Goal: Task Accomplishment & Management: Use online tool/utility

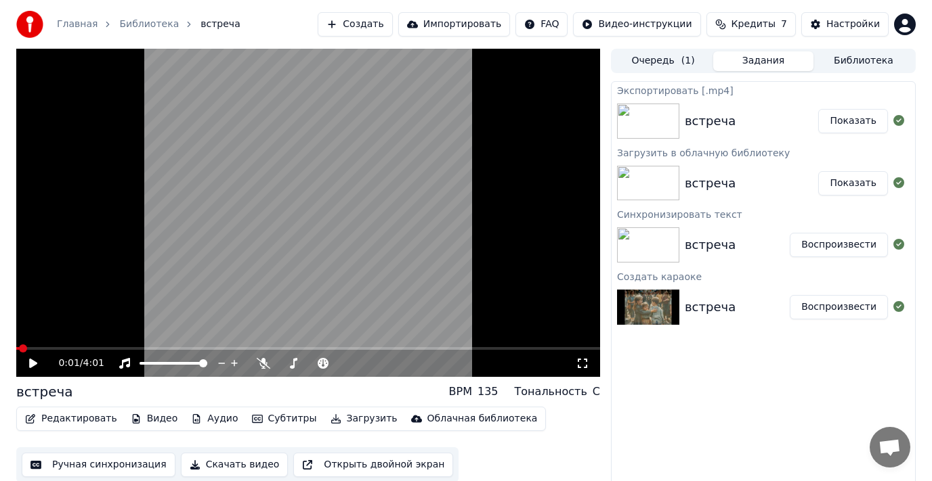
scroll to position [9, 0]
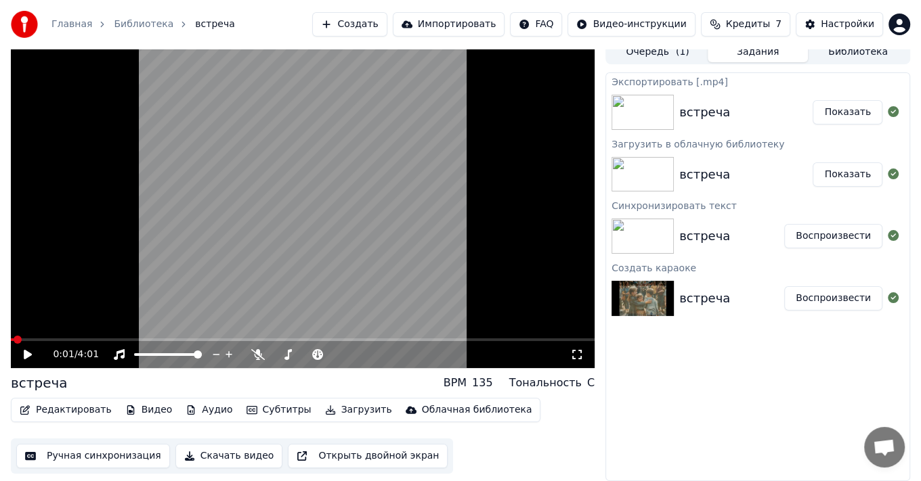
click at [851, 110] on button "Показать" at bounding box center [848, 112] width 70 height 24
click at [848, 177] on button "Показать" at bounding box center [848, 175] width 70 height 24
click at [25, 352] on icon at bounding box center [28, 354] width 8 height 9
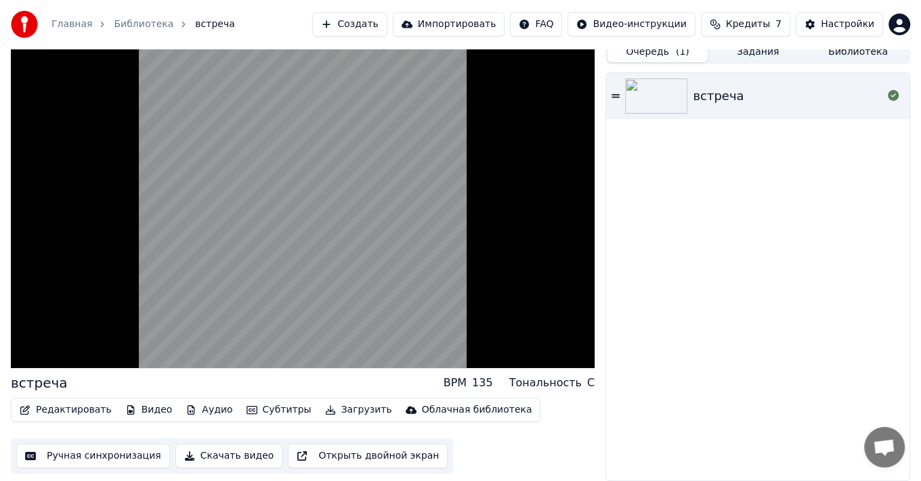
click at [664, 54] on button "Очередь ( 1 )" at bounding box center [657, 53] width 100 height 20
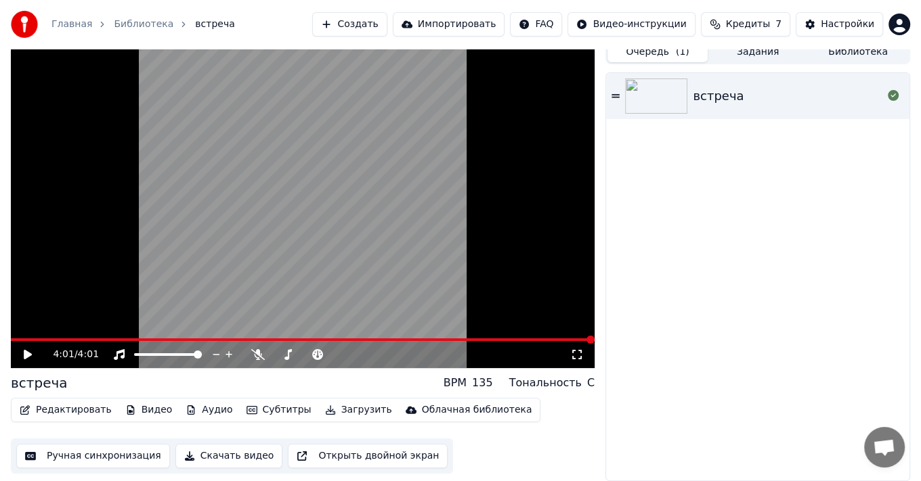
click at [387, 24] on button "Создать" at bounding box center [349, 24] width 74 height 24
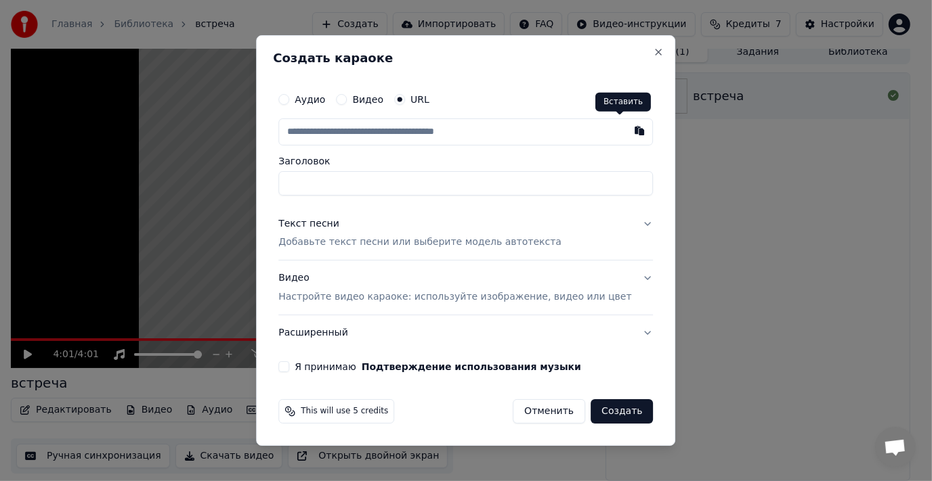
click at [626, 127] on button "button" at bounding box center [639, 130] width 27 height 24
type input "**********"
type input "*****"
click at [318, 244] on p "Добавьте текст песни или выберите модель автотекста" at bounding box center [419, 243] width 283 height 14
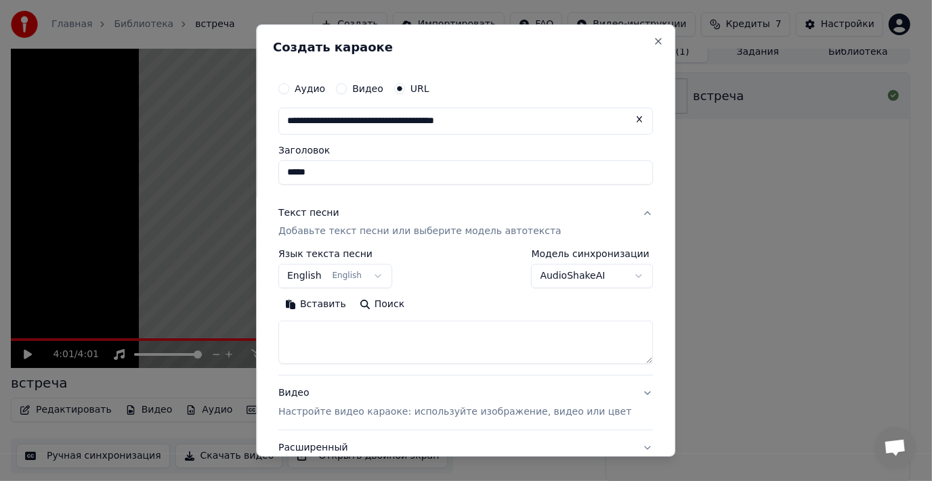
click at [311, 303] on button "Вставить" at bounding box center [315, 306] width 74 height 22
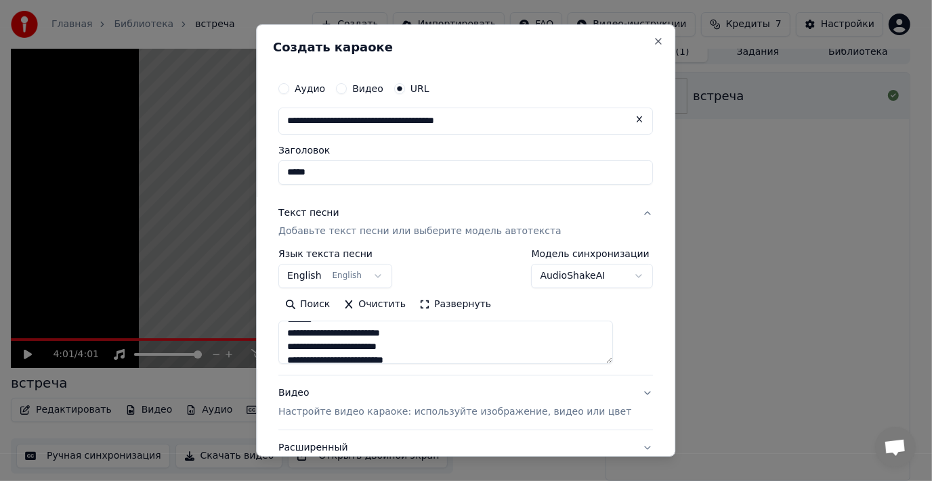
drag, startPoint x: 301, startPoint y: 330, endPoint x: 337, endPoint y: 335, distance: 36.3
click at [337, 335] on textarea "**********" at bounding box center [445, 343] width 334 height 43
drag, startPoint x: 300, startPoint y: 343, endPoint x: 333, endPoint y: 345, distance: 33.2
click at [333, 345] on textarea "**********" at bounding box center [445, 343] width 334 height 43
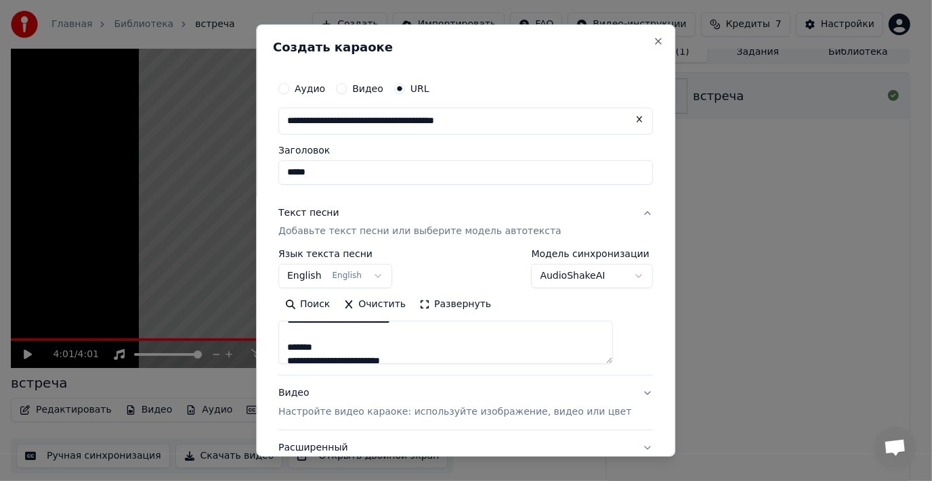
scroll to position [203, 0]
drag, startPoint x: 298, startPoint y: 356, endPoint x: 322, endPoint y: 356, distance: 23.7
click at [322, 356] on textarea "**********" at bounding box center [445, 343] width 334 height 43
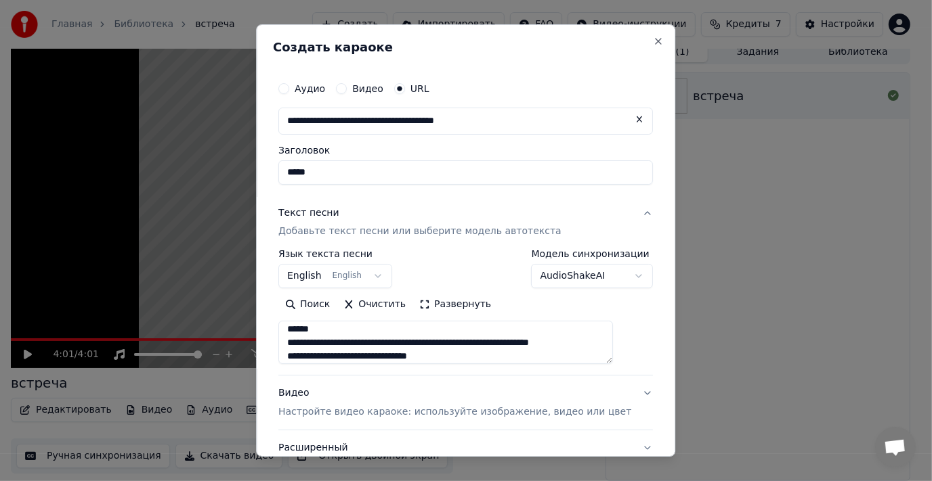
scroll to position [217, 0]
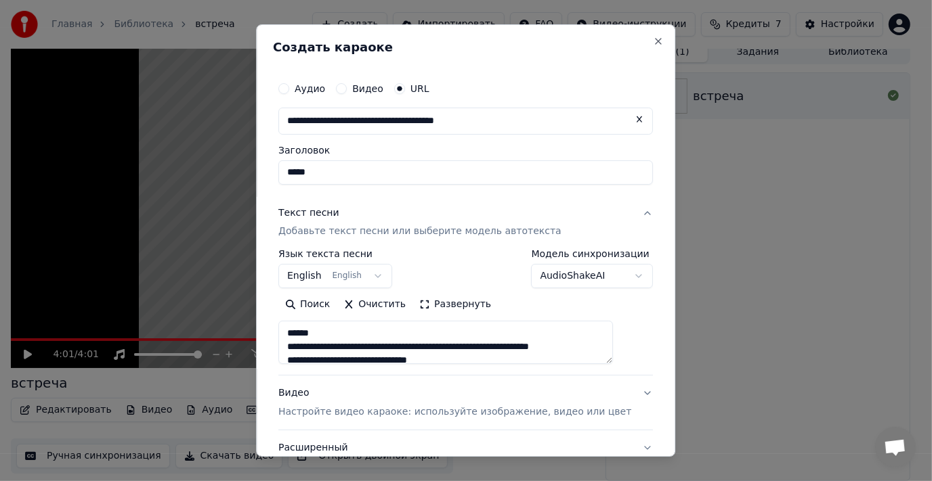
click at [484, 333] on textarea "**********" at bounding box center [445, 343] width 334 height 43
drag, startPoint x: 299, startPoint y: 345, endPoint x: 337, endPoint y: 349, distance: 37.4
click at [337, 349] on textarea "**********" at bounding box center [445, 343] width 334 height 43
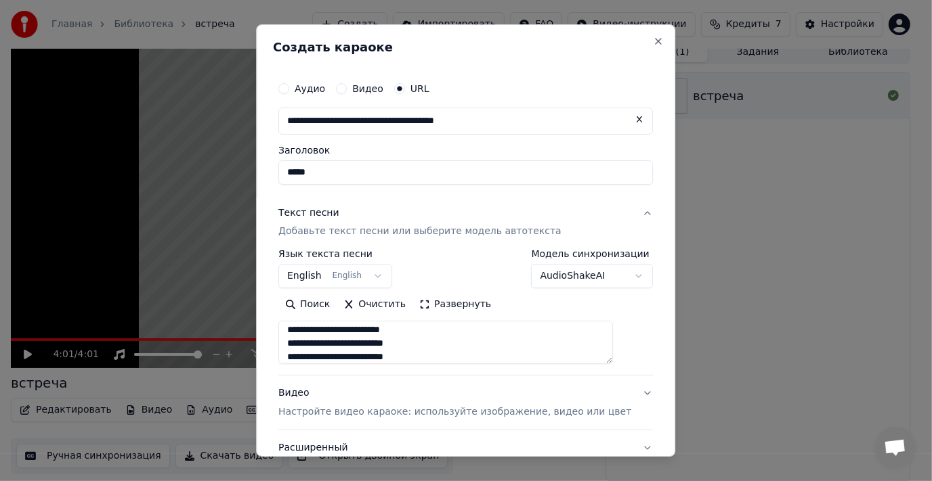
scroll to position [311, 0]
drag, startPoint x: 301, startPoint y: 332, endPoint x: 337, endPoint y: 335, distance: 35.4
click at [337, 335] on textarea "**********" at bounding box center [445, 343] width 334 height 43
drag, startPoint x: 301, startPoint y: 344, endPoint x: 339, endPoint y: 343, distance: 37.9
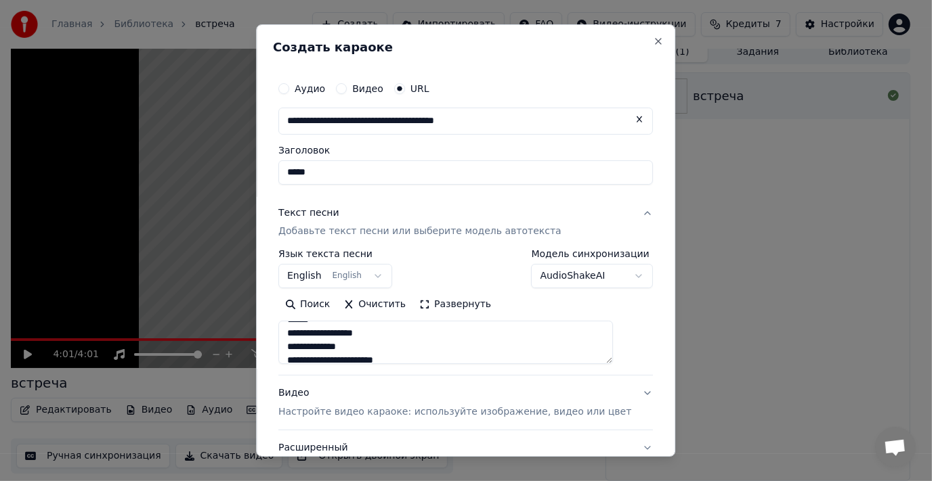
click at [338, 343] on textarea "**********" at bounding box center [445, 343] width 334 height 43
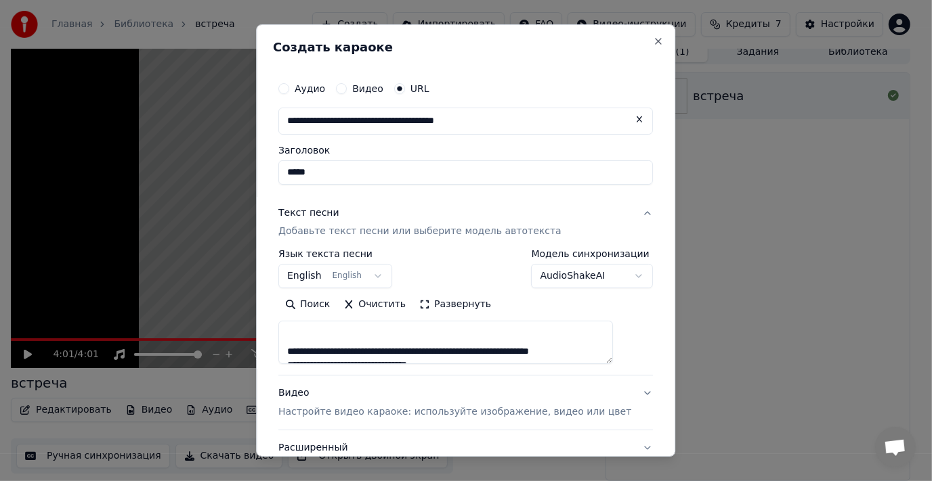
type textarea "**********"
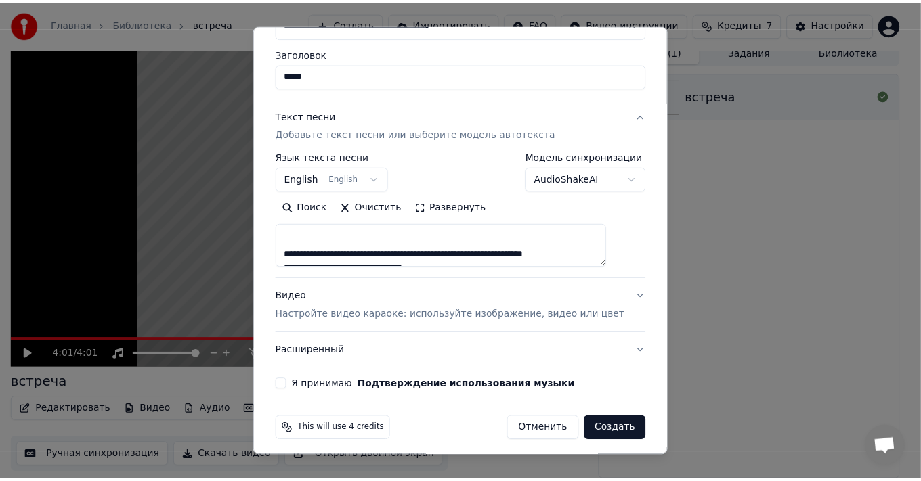
scroll to position [104, 0]
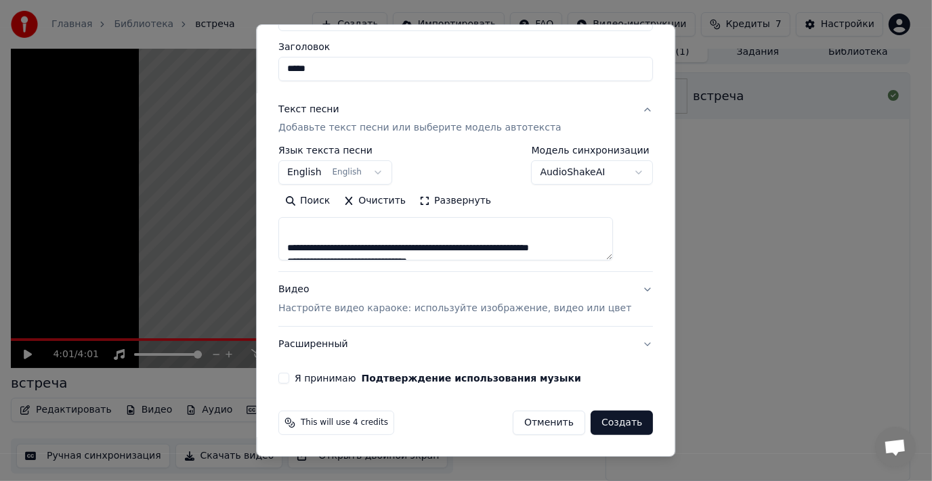
click at [289, 379] on button "Я принимаю Подтверждение использования музыки" at bounding box center [283, 378] width 11 height 11
click at [590, 420] on button "Создать" at bounding box center [621, 423] width 62 height 24
select select "**"
click at [585, 420] on div "Отменить Создать" at bounding box center [583, 423] width 140 height 24
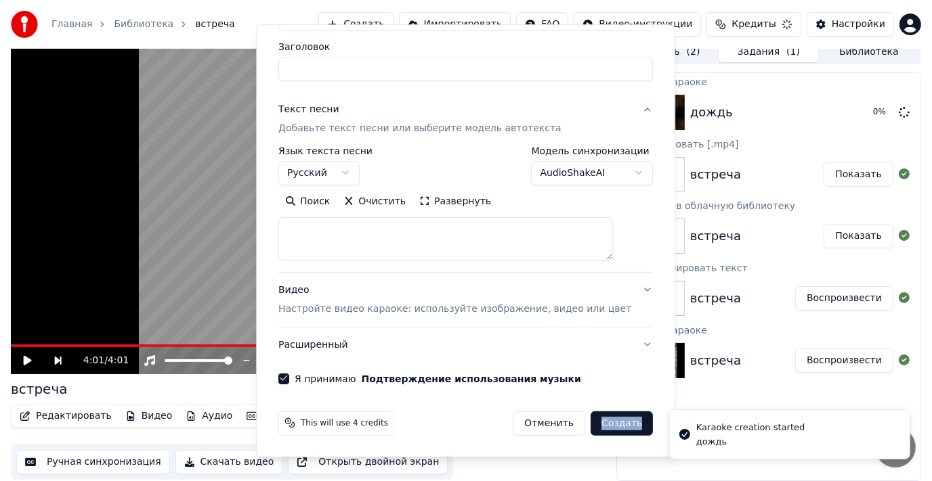
select select
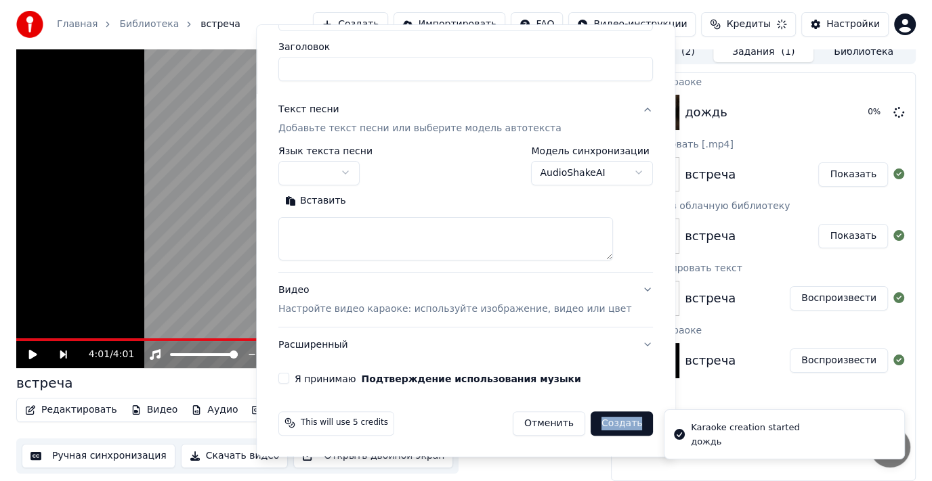
scroll to position [0, 0]
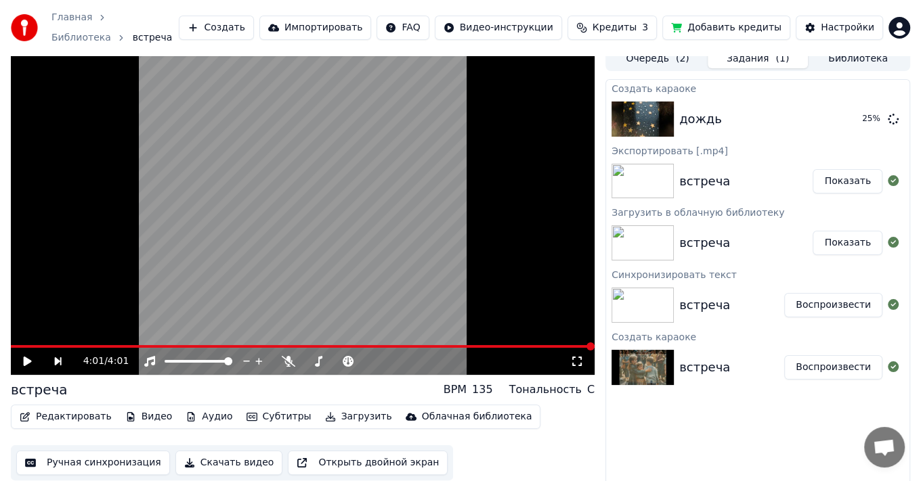
drag, startPoint x: 725, startPoint y: 437, endPoint x: 733, endPoint y: 408, distance: 30.9
click at [725, 436] on div "Создать караоке дождь 25 % Экспортировать [.mp4] встреча Показать Загрузить в о…" at bounding box center [757, 283] width 305 height 409
drag, startPoint x: 733, startPoint y: 408, endPoint x: 740, endPoint y: 446, distance: 39.2
click at [743, 340] on div "Создать караоке дождь 26 % Экспортировать [.mp4] встреча Показать Загрузить в о…" at bounding box center [757, 283] width 305 height 409
click at [725, 431] on div "Создать караоке дождь 27 % Экспортировать [.mp4] встреча Показать Загрузить в о…" at bounding box center [757, 283] width 305 height 409
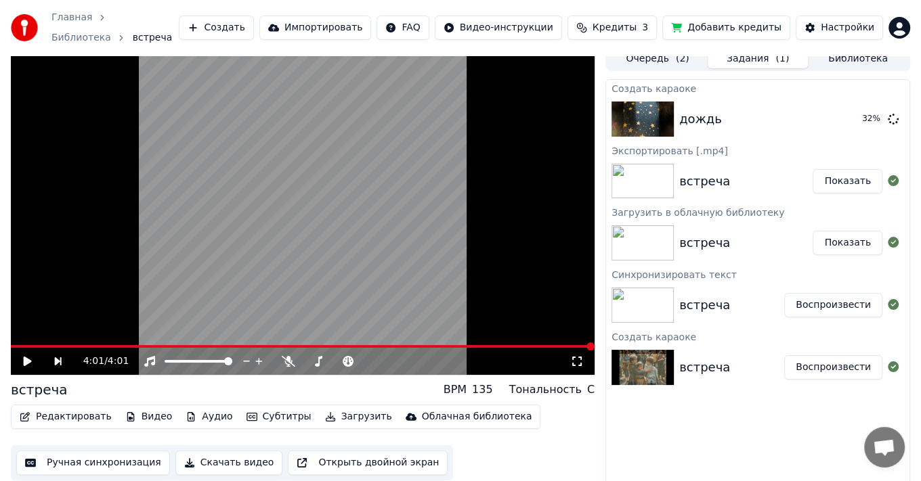
click at [857, 53] on button "Библиотека" at bounding box center [858, 59] width 100 height 20
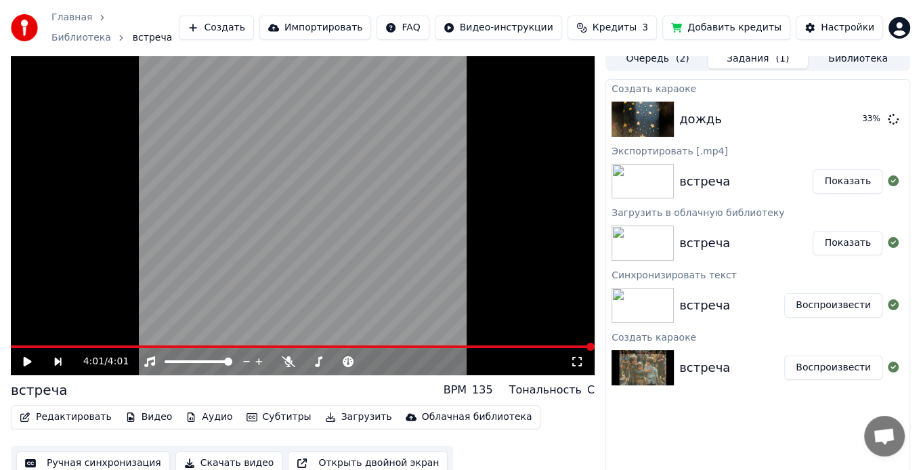
click at [763, 50] on button "Задания ( 1 )" at bounding box center [758, 59] width 100 height 20
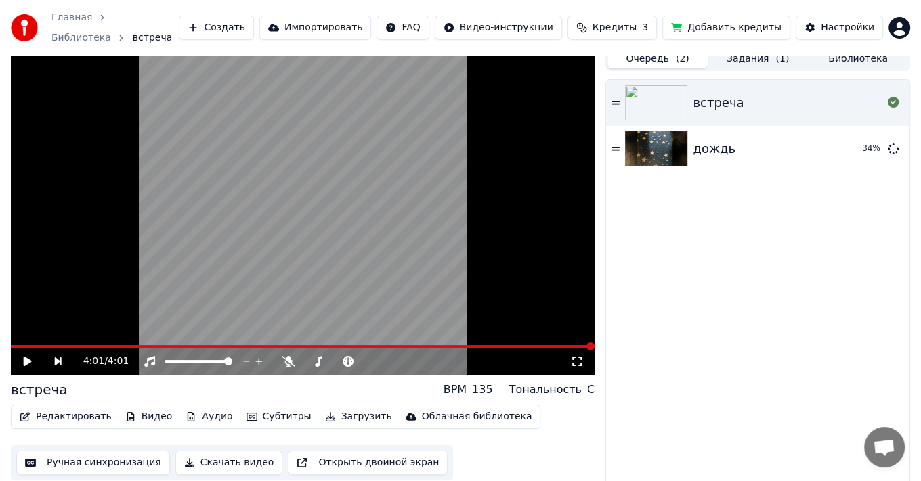
click at [646, 55] on button "Очередь ( 2 )" at bounding box center [657, 59] width 100 height 20
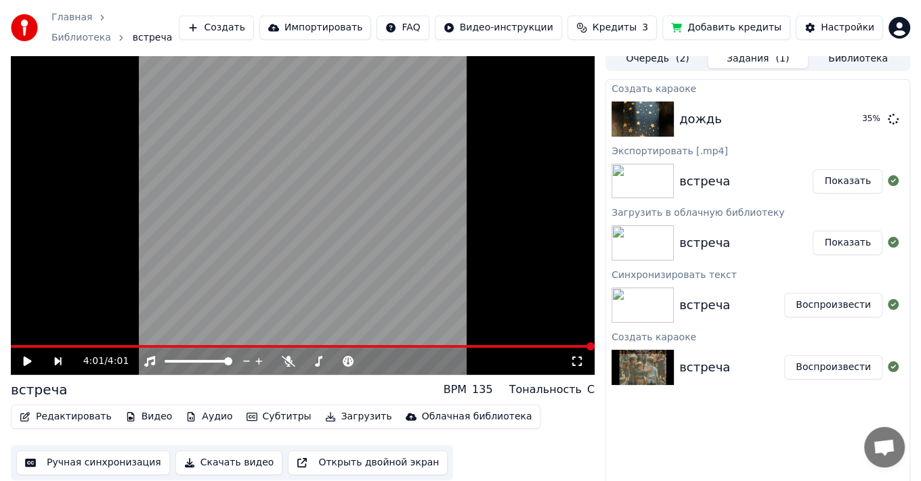
click at [758, 54] on button "Задания ( 1 )" at bounding box center [758, 59] width 100 height 20
click at [827, 114] on button "Воспроизвести" at bounding box center [833, 119] width 98 height 24
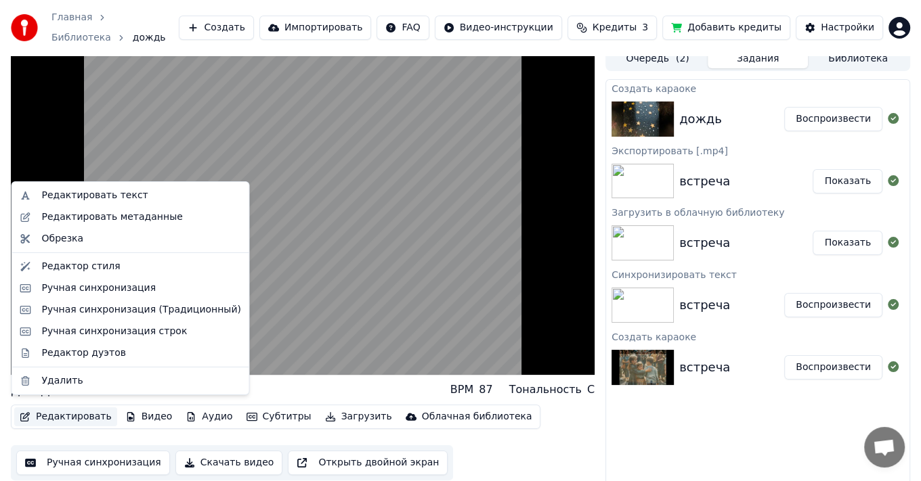
click at [64, 412] on button "Редактировать" at bounding box center [65, 417] width 103 height 19
click at [99, 198] on div "Редактировать текст" at bounding box center [94, 196] width 106 height 14
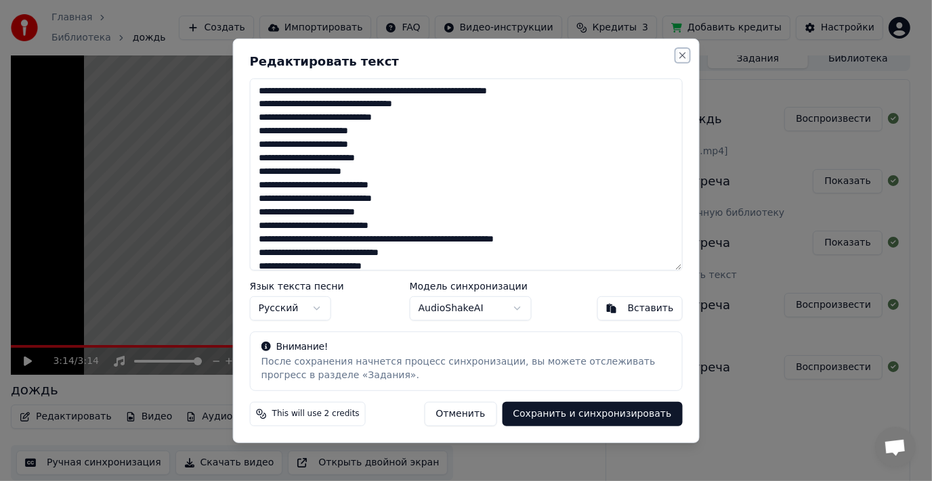
click at [679, 54] on button "Close" at bounding box center [681, 54] width 11 height 11
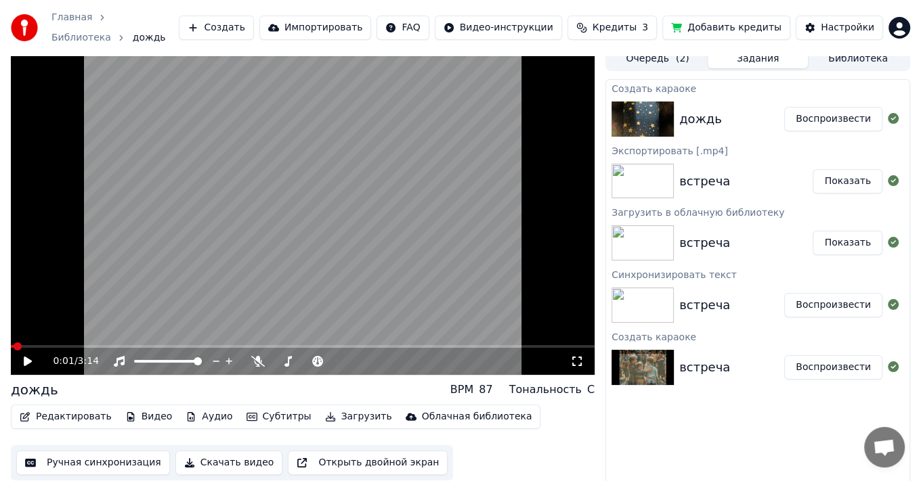
click at [14, 345] on span at bounding box center [12, 346] width 3 height 3
click at [202, 362] on span at bounding box center [198, 362] width 8 height 8
click at [27, 357] on icon at bounding box center [28, 361] width 8 height 9
click at [284, 356] on icon at bounding box center [288, 361] width 14 height 11
click at [288, 356] on icon at bounding box center [287, 361] width 7 height 11
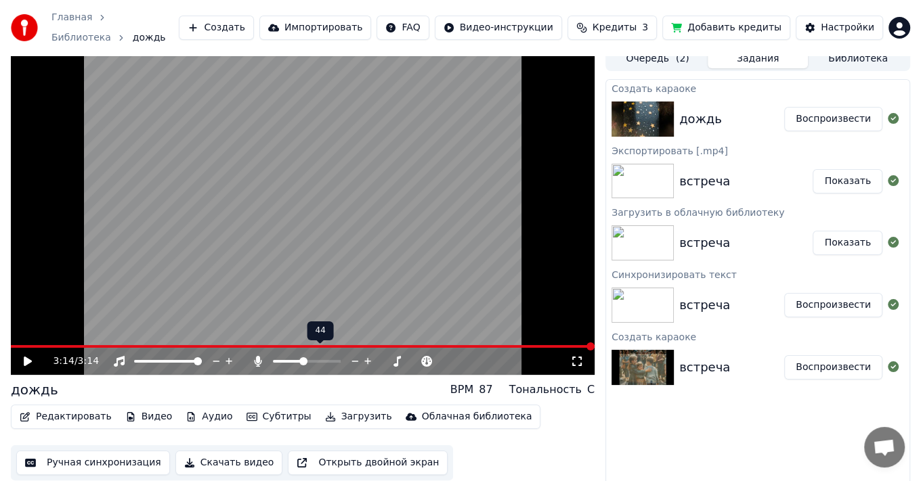
click at [303, 358] on span at bounding box center [303, 362] width 8 height 8
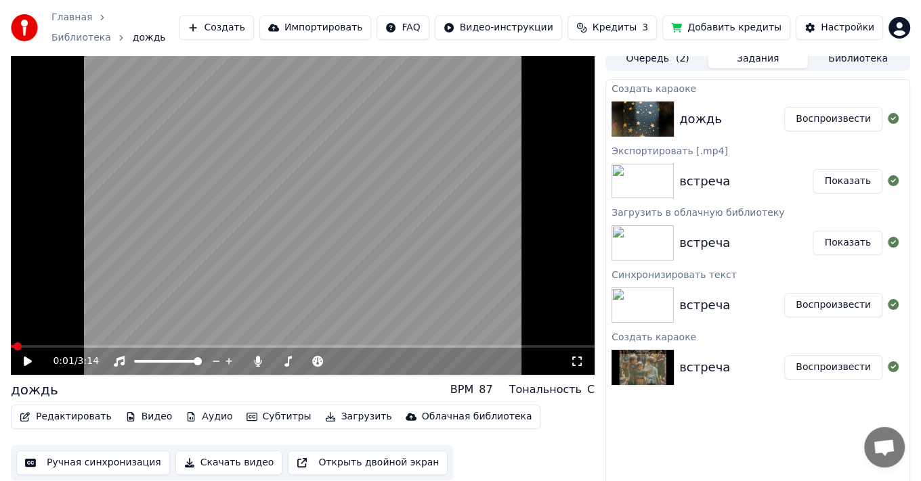
click at [14, 345] on span at bounding box center [12, 346] width 3 height 3
click at [30, 356] on icon at bounding box center [37, 361] width 31 height 11
click at [303, 358] on span at bounding box center [307, 362] width 8 height 8
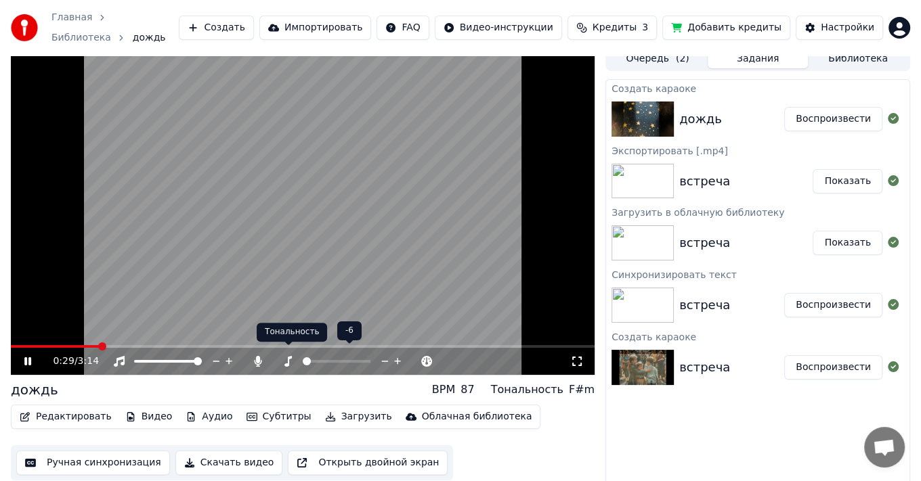
click at [290, 356] on icon at bounding box center [288, 361] width 14 height 11
click at [335, 358] on span at bounding box center [336, 362] width 8 height 8
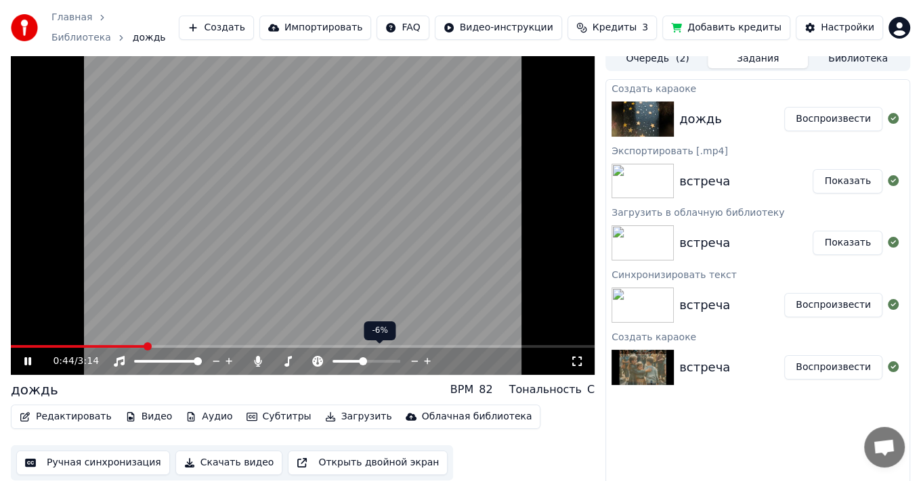
click at [362, 358] on span at bounding box center [363, 362] width 8 height 8
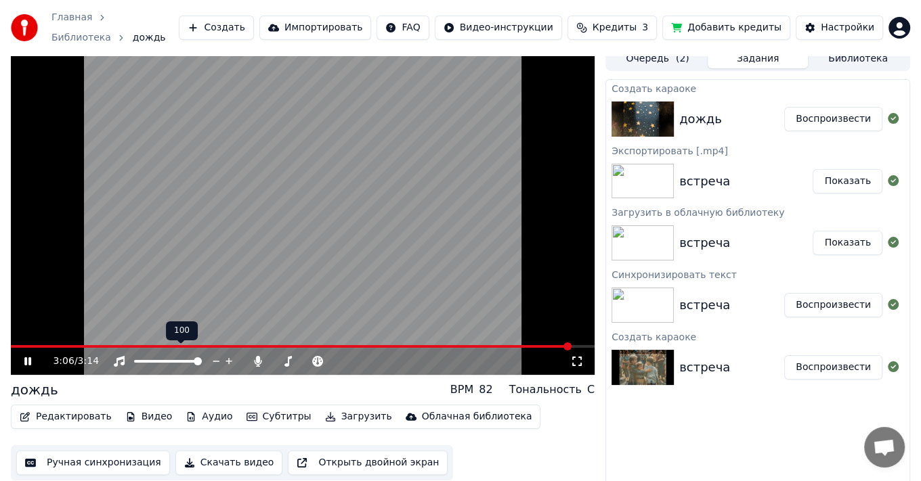
click at [258, 356] on icon at bounding box center [258, 361] width 7 height 11
click at [258, 356] on icon at bounding box center [258, 361] width 14 height 11
click at [16, 345] on span at bounding box center [303, 346] width 584 height 3
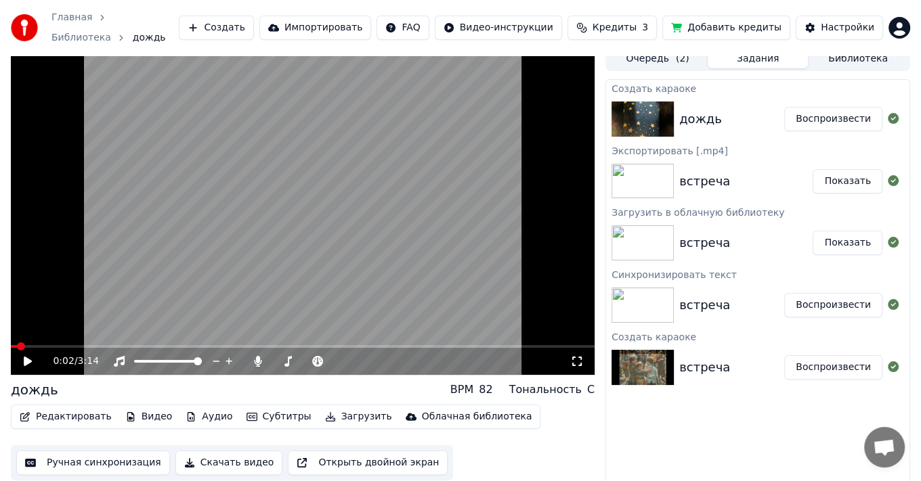
click at [26, 356] on icon at bounding box center [37, 361] width 31 height 11
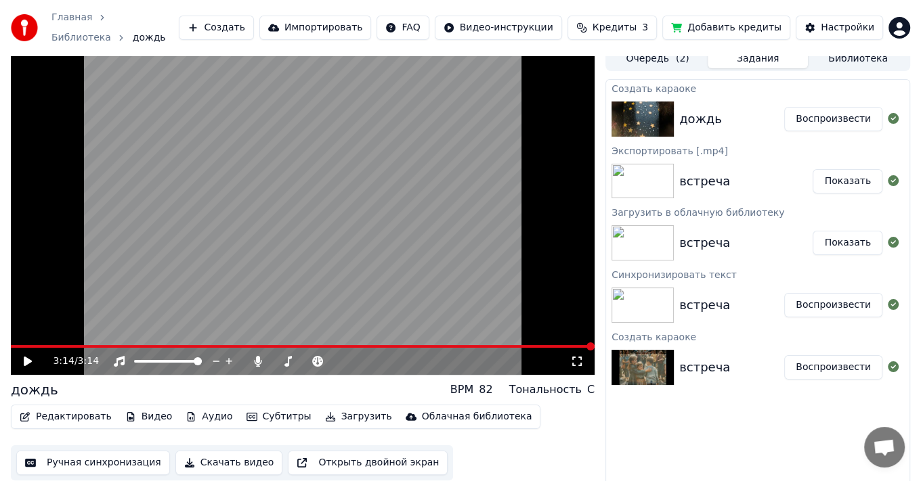
click at [12, 337] on video at bounding box center [303, 211] width 584 height 328
click at [220, 454] on button "Скачать видео" at bounding box center [229, 463] width 108 height 24
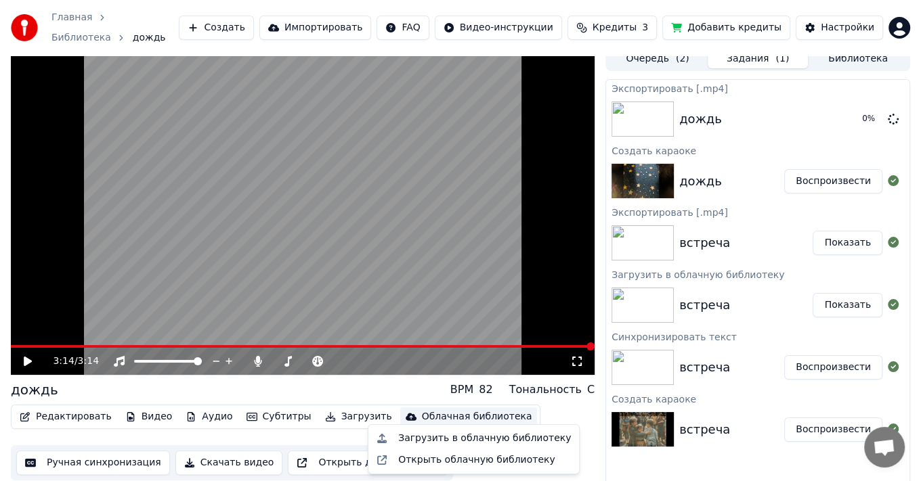
click at [437, 410] on div "Облачная библиотека" at bounding box center [477, 417] width 110 height 14
click at [459, 438] on div "Загрузить в облачную библиотеку" at bounding box center [484, 439] width 173 height 14
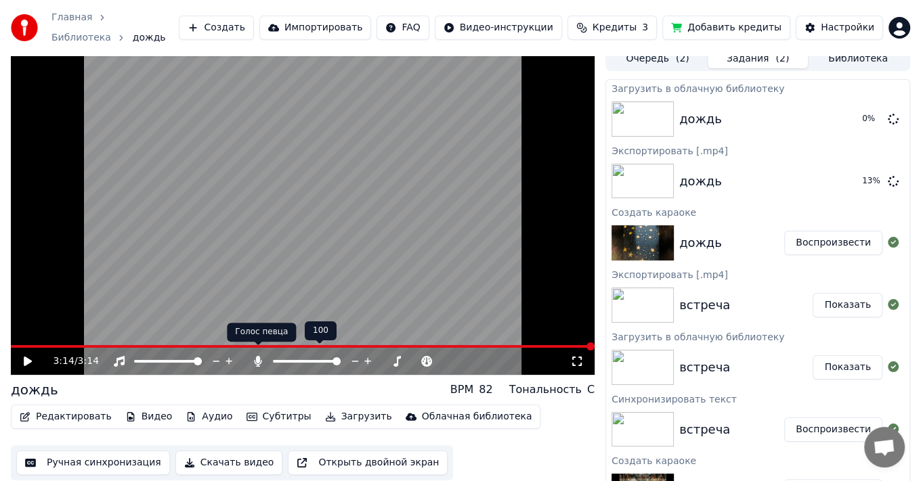
click at [255, 356] on icon at bounding box center [258, 361] width 14 height 11
click at [14, 345] on span at bounding box center [303, 346] width 584 height 3
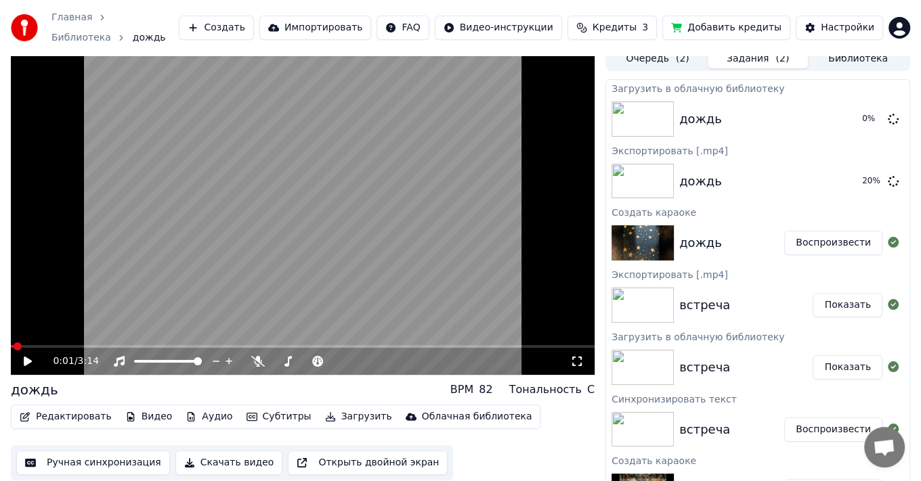
click at [30, 357] on icon at bounding box center [28, 361] width 8 height 9
click at [30, 358] on icon at bounding box center [27, 362] width 7 height 8
click at [28, 356] on icon at bounding box center [37, 361] width 31 height 11
click at [14, 345] on span at bounding box center [12, 346] width 3 height 3
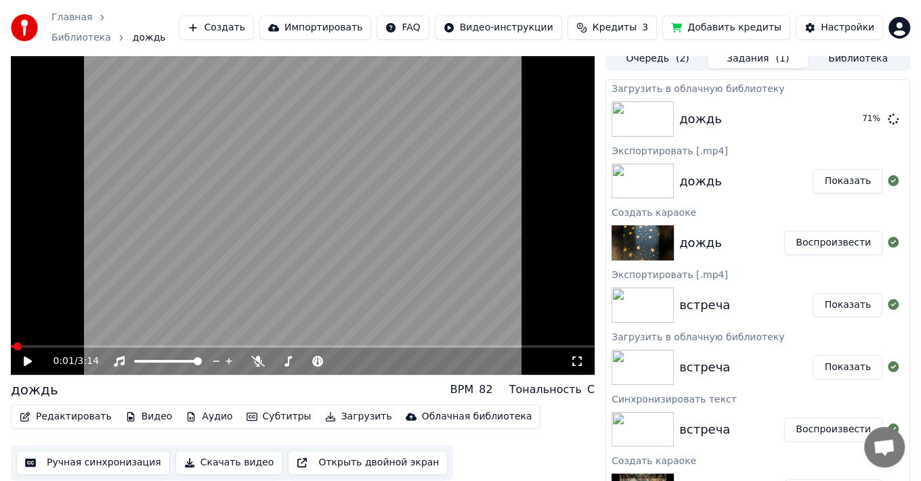
click at [837, 175] on button "Показать" at bounding box center [848, 181] width 70 height 24
click at [366, 358] on span at bounding box center [363, 362] width 8 height 8
click at [366, 358] on span at bounding box center [366, 362] width 8 height 8
click at [202, 358] on span at bounding box center [198, 362] width 8 height 8
click at [653, 56] on button "Очередь ( 2 )" at bounding box center [657, 59] width 100 height 20
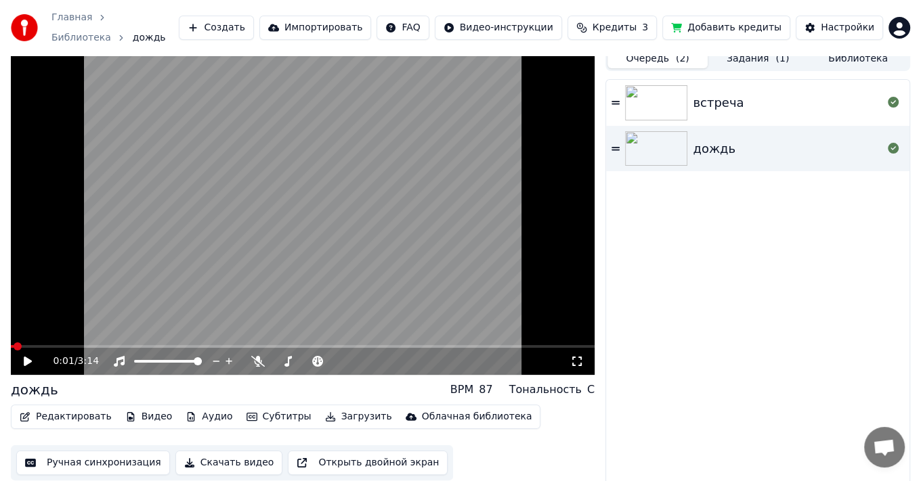
click at [655, 93] on img at bounding box center [656, 102] width 62 height 35
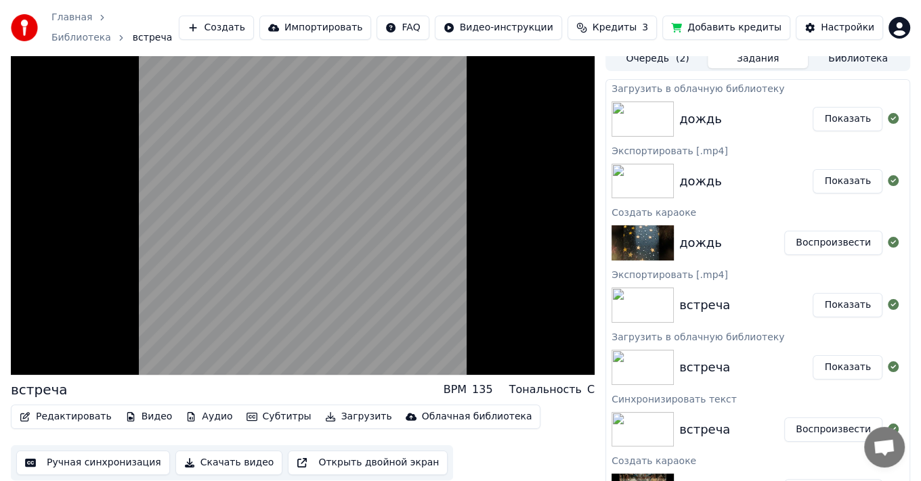
click at [754, 51] on button "Задания" at bounding box center [758, 59] width 100 height 20
click at [651, 49] on button "Очередь ( 2 )" at bounding box center [657, 59] width 100 height 20
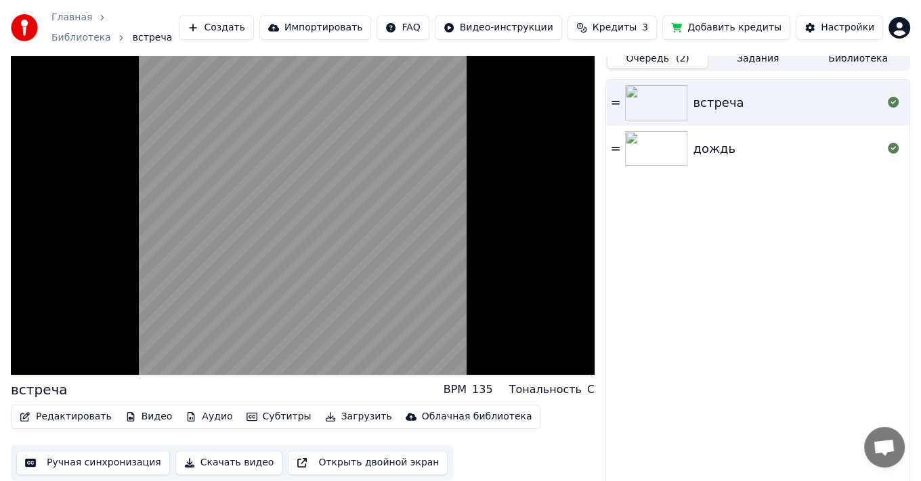
click at [657, 135] on img at bounding box center [656, 148] width 62 height 35
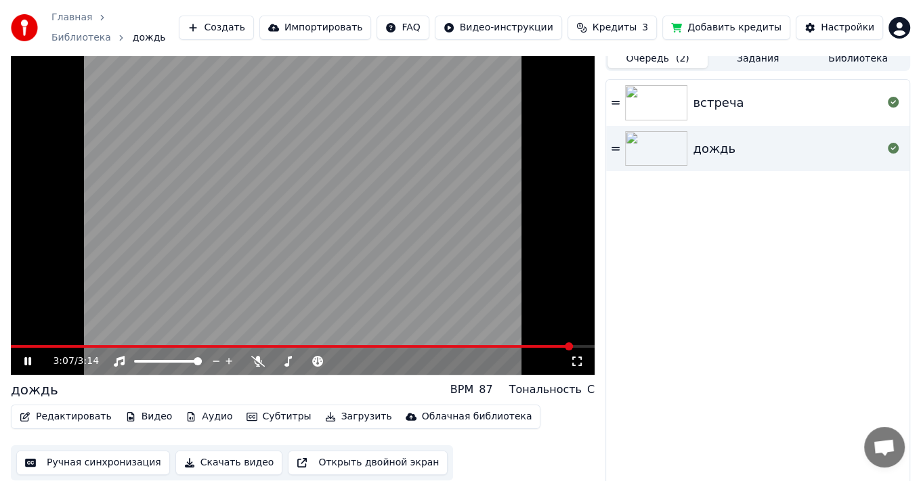
click at [13, 345] on span at bounding box center [292, 346] width 562 height 3
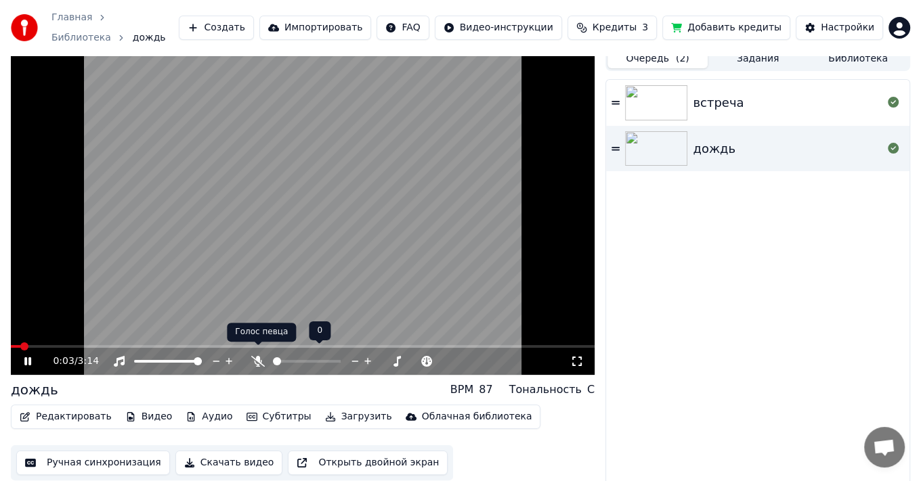
click at [259, 356] on icon at bounding box center [258, 361] width 14 height 11
click at [311, 355] on div at bounding box center [319, 362] width 109 height 14
click at [306, 360] on span at bounding box center [289, 361] width 33 height 3
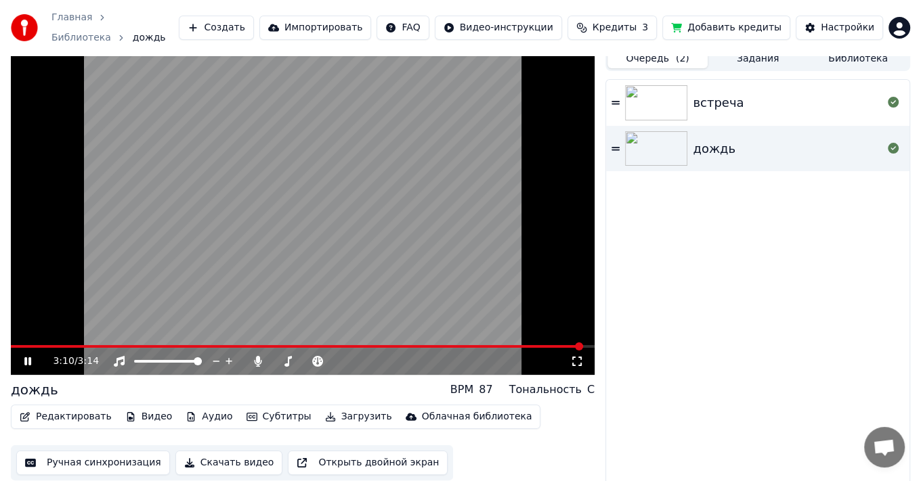
click at [752, 54] on button "Задания" at bounding box center [758, 59] width 100 height 20
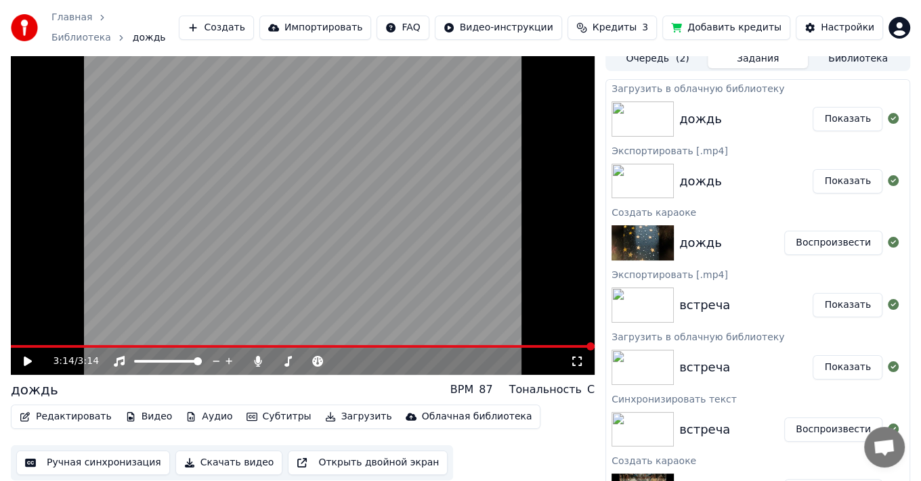
click at [253, 25] on button "Создать" at bounding box center [216, 28] width 74 height 24
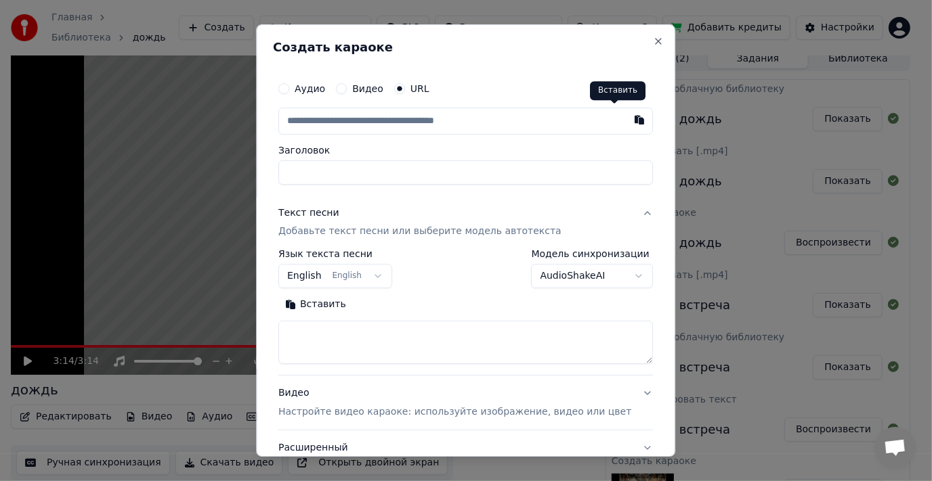
click at [626, 119] on button "button" at bounding box center [639, 120] width 27 height 24
type input "**********"
type input "*******"
click at [309, 334] on textarea at bounding box center [465, 343] width 374 height 43
click at [324, 303] on button "Вставить" at bounding box center [315, 306] width 74 height 22
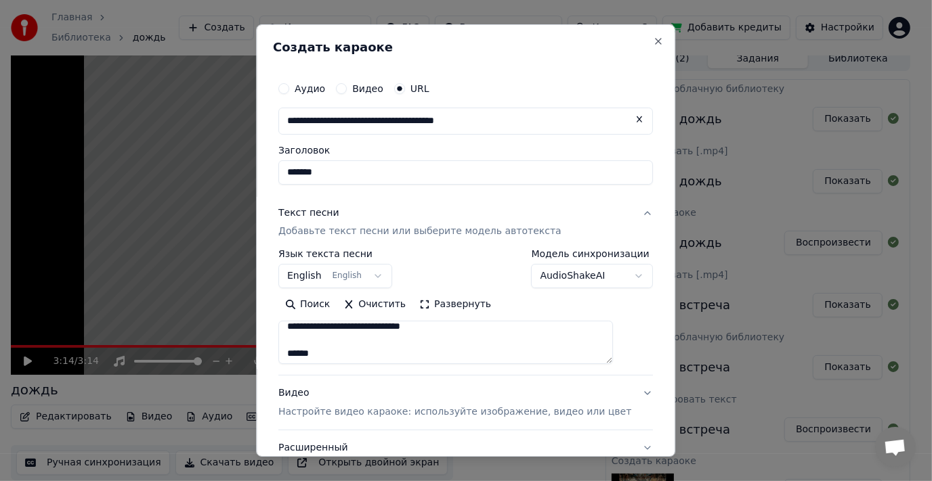
scroll to position [203, 0]
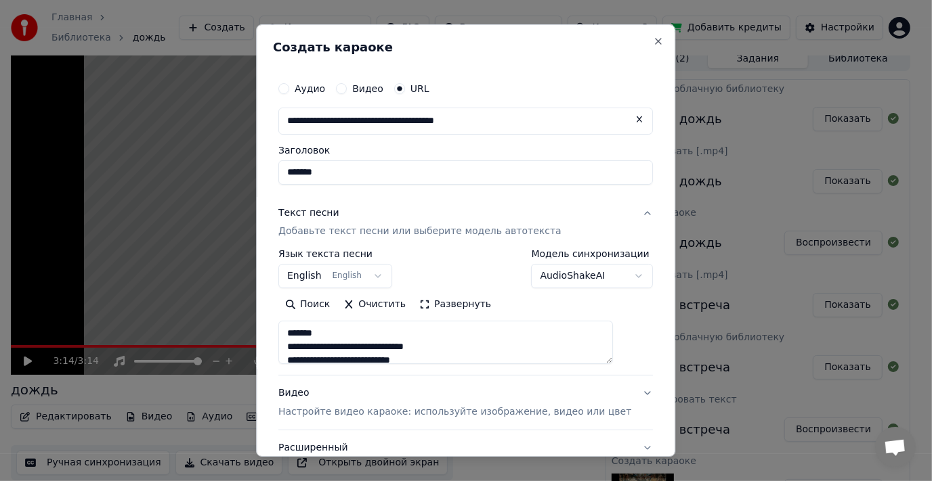
drag, startPoint x: 305, startPoint y: 332, endPoint x: 400, endPoint y: 325, distance: 95.7
click at [393, 327] on textarea at bounding box center [445, 343] width 334 height 43
click at [569, 337] on textarea at bounding box center [445, 343] width 334 height 43
click at [412, 345] on textarea at bounding box center [445, 343] width 334 height 43
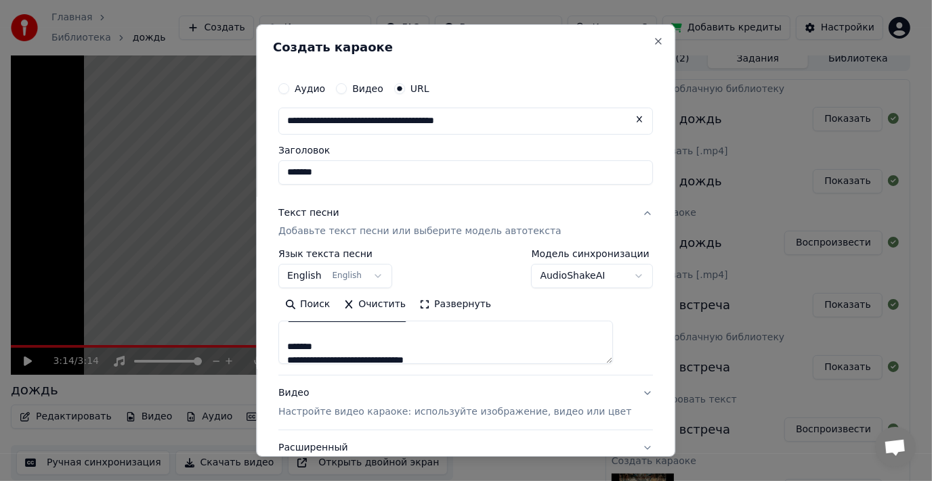
drag, startPoint x: 302, startPoint y: 346, endPoint x: 339, endPoint y: 349, distance: 36.7
click at [339, 349] on textarea at bounding box center [445, 343] width 334 height 43
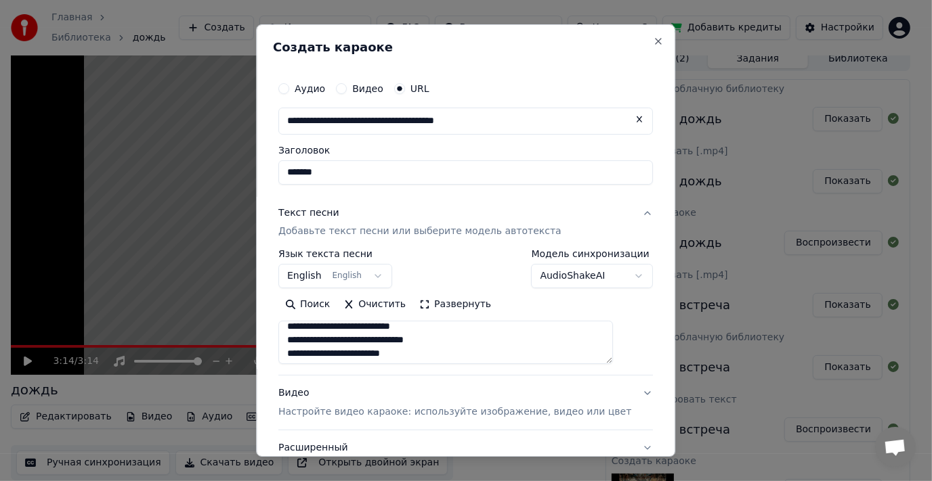
scroll to position [203, 0]
drag, startPoint x: 304, startPoint y: 335, endPoint x: 339, endPoint y: 337, distance: 34.6
click at [339, 337] on textarea at bounding box center [445, 343] width 334 height 43
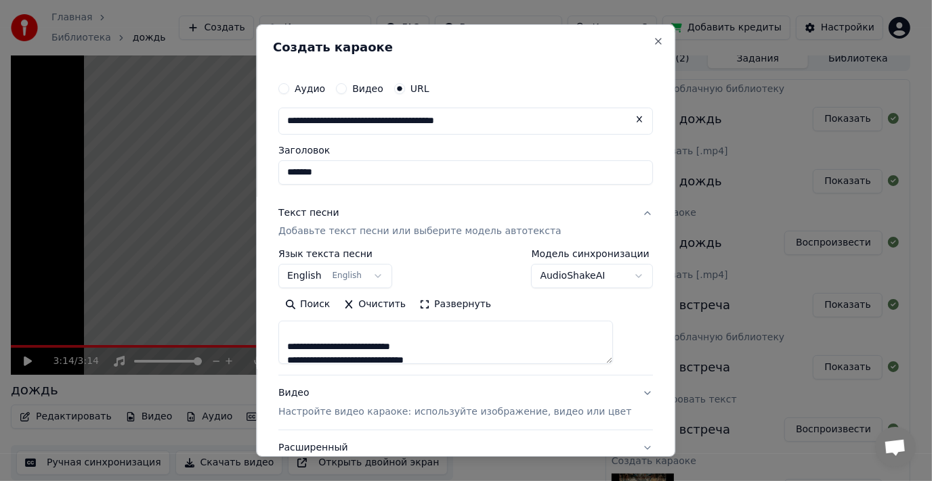
type textarea "**********"
click at [380, 303] on button "Очистить" at bounding box center [375, 306] width 76 height 22
click at [321, 306] on button "Вставить" at bounding box center [315, 306] width 74 height 22
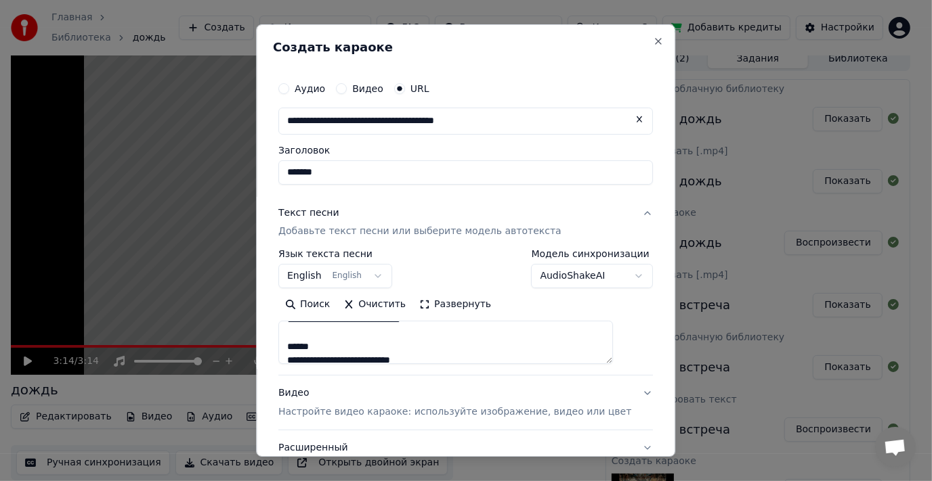
drag, startPoint x: 301, startPoint y: 348, endPoint x: 337, endPoint y: 351, distance: 36.0
click at [337, 351] on textarea at bounding box center [445, 343] width 334 height 43
drag, startPoint x: 302, startPoint y: 343, endPoint x: 337, endPoint y: 344, distance: 35.2
click at [337, 344] on textarea at bounding box center [445, 343] width 334 height 43
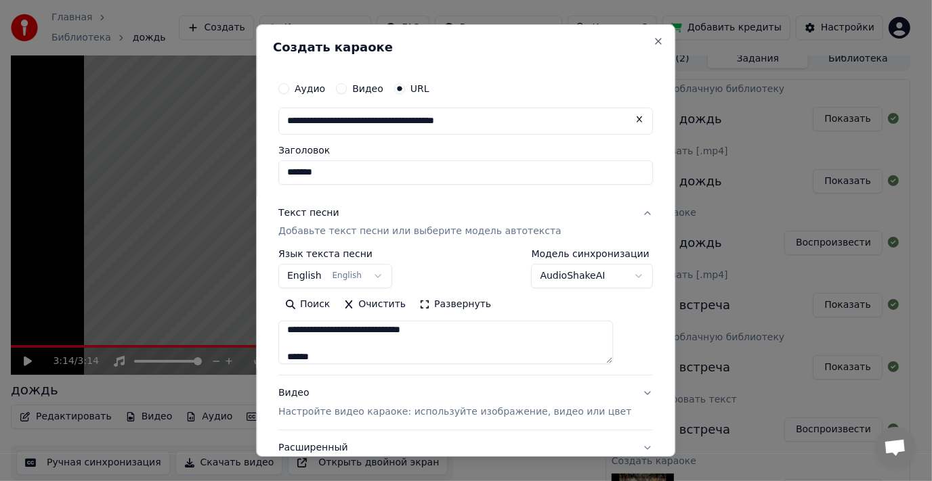
scroll to position [515, 0]
drag, startPoint x: 301, startPoint y: 345, endPoint x: 339, endPoint y: 347, distance: 38.0
click at [339, 347] on textarea at bounding box center [445, 343] width 334 height 43
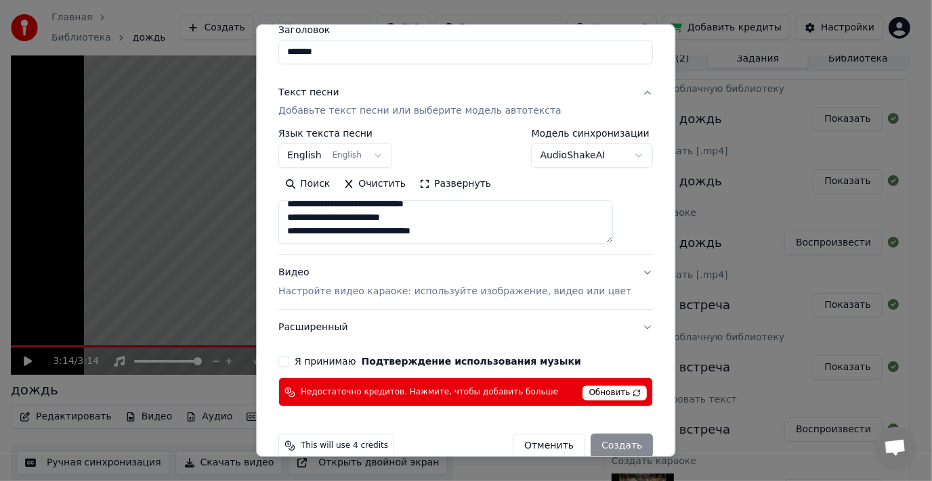
scroll to position [135, 0]
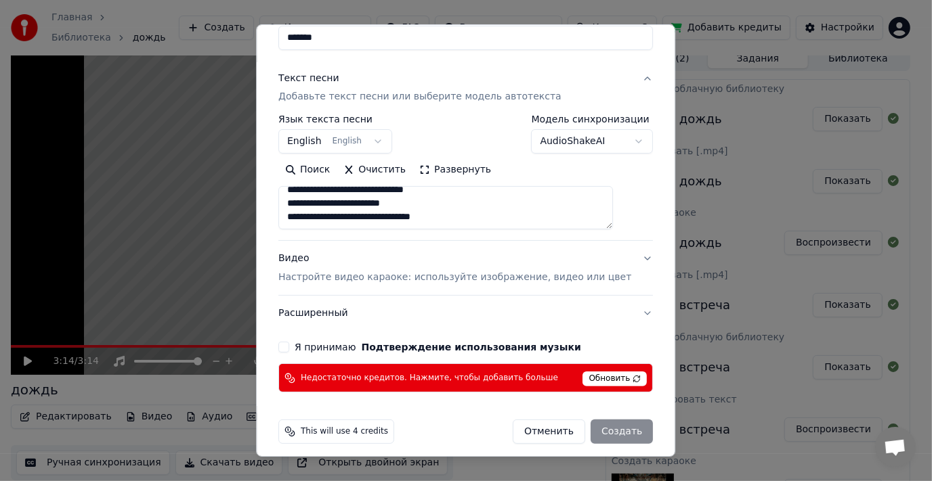
type textarea "**********"
click at [289, 345] on button "Я принимаю Подтверждение использования музыки" at bounding box center [283, 347] width 11 height 11
click at [583, 378] on span "Обновить" at bounding box center [615, 379] width 64 height 15
click at [429, 376] on span "Недостаточно кредитов. Нажмите, чтобы добавить больше" at bounding box center [429, 378] width 257 height 11
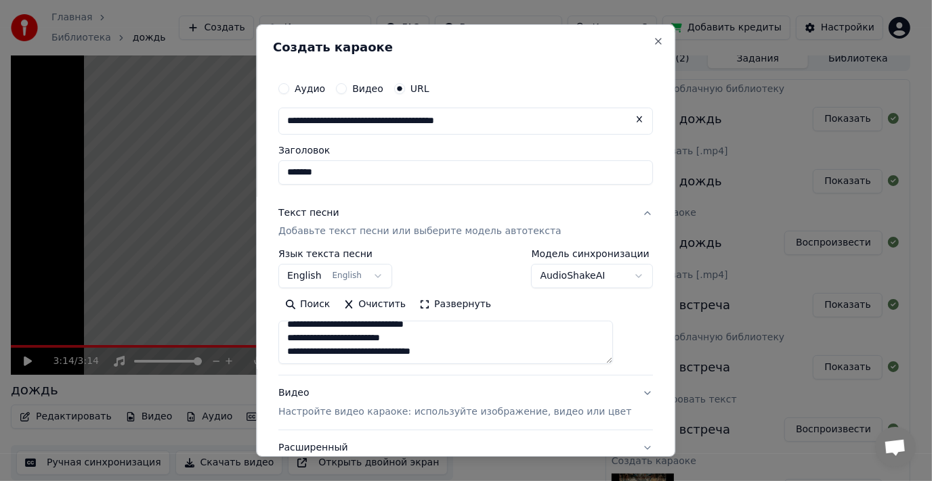
scroll to position [142, 0]
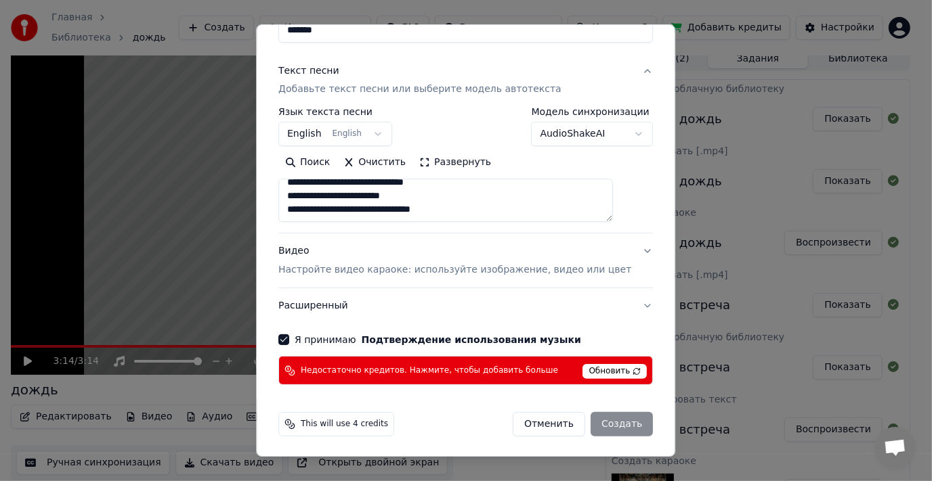
click at [316, 305] on button "Расширенный" at bounding box center [465, 305] width 374 height 35
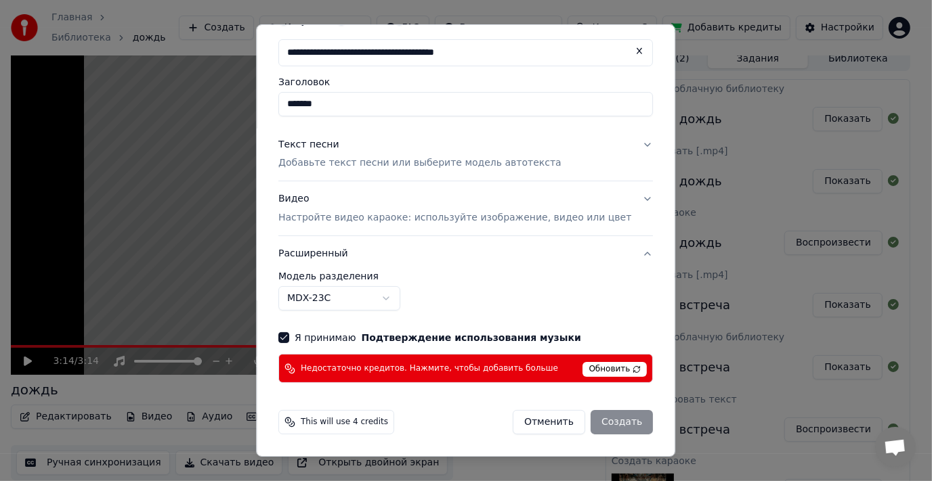
scroll to position [66, 0]
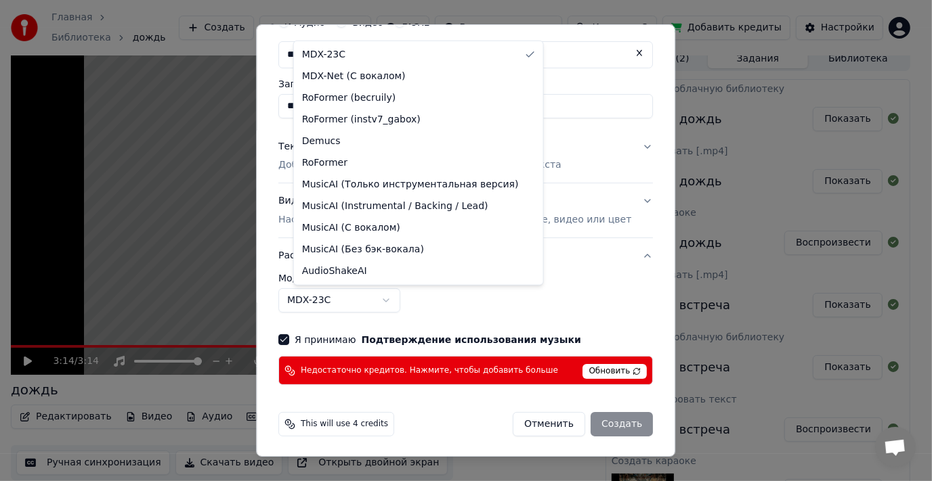
click at [402, 297] on body "Главная Библиотека дождь Создать Импортировать FAQ Видео-инструкции Кредиты 3 Д…" at bounding box center [460, 231] width 921 height 481
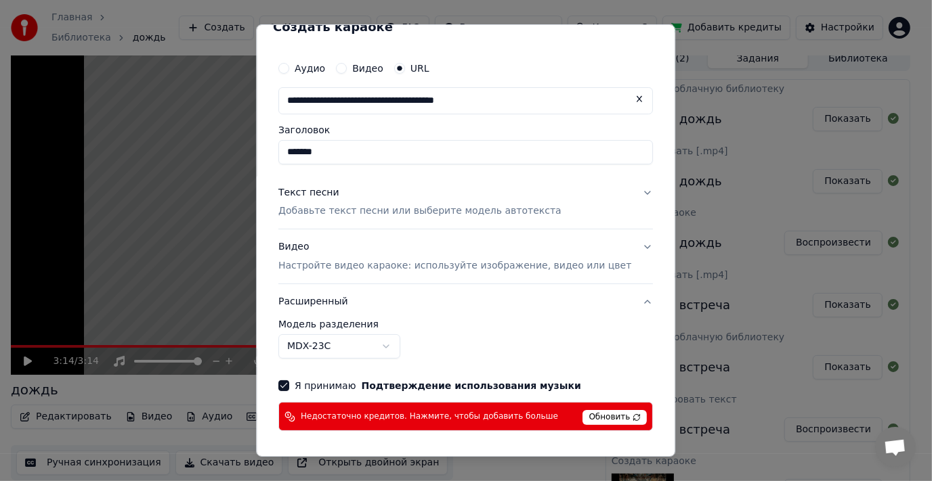
scroll to position [0, 0]
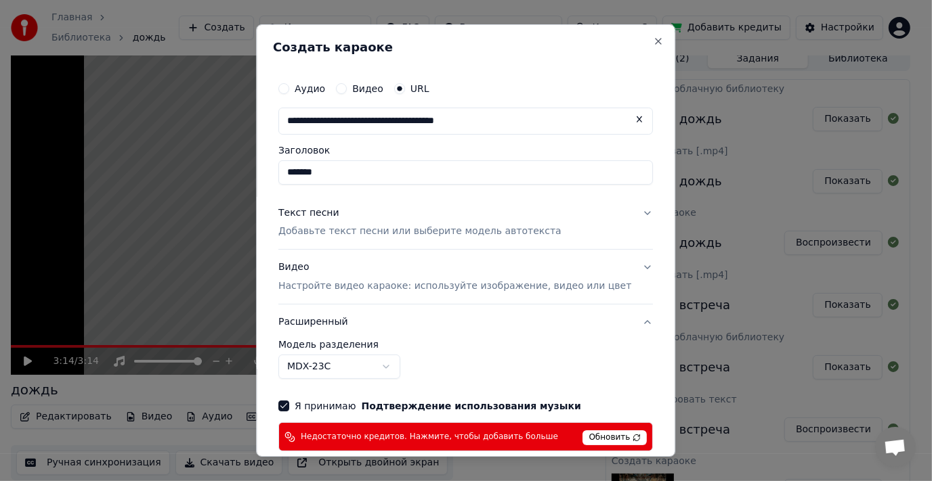
click at [405, 234] on p "Добавьте текст песни или выберите модель автотекста" at bounding box center [419, 232] width 283 height 14
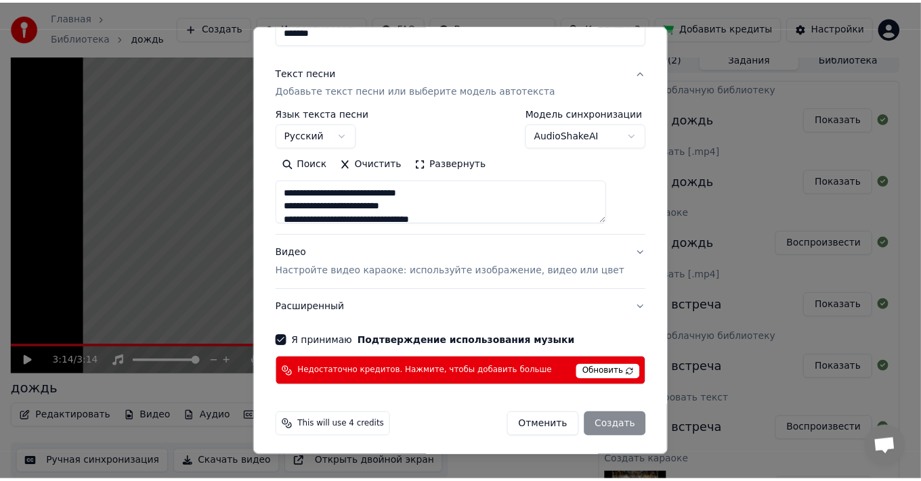
scroll to position [142, 0]
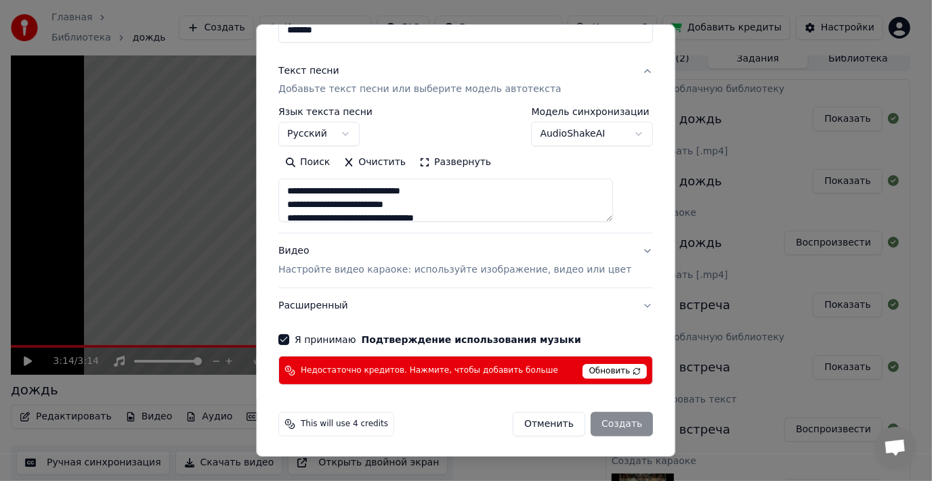
select select
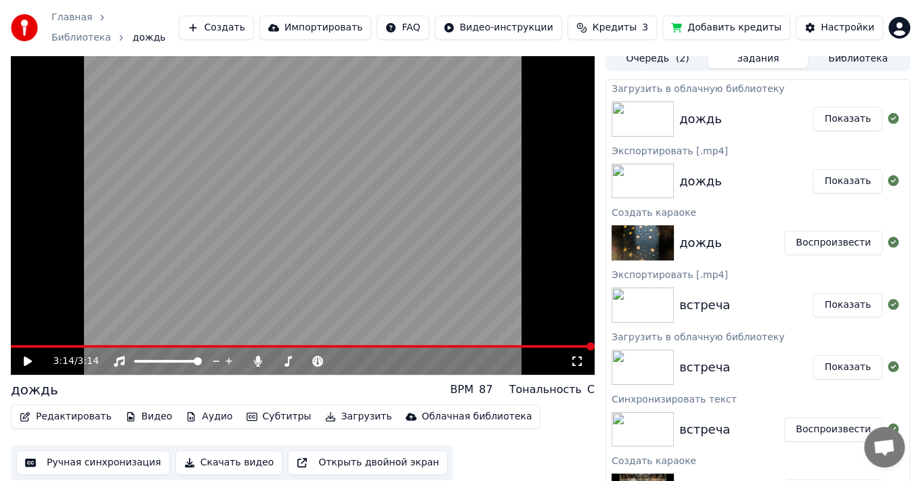
click at [747, 16] on button "Добавить кредиты" at bounding box center [726, 28] width 128 height 24
click at [301, 360] on span at bounding box center [289, 361] width 33 height 3
click at [15, 345] on span at bounding box center [303, 346] width 584 height 3
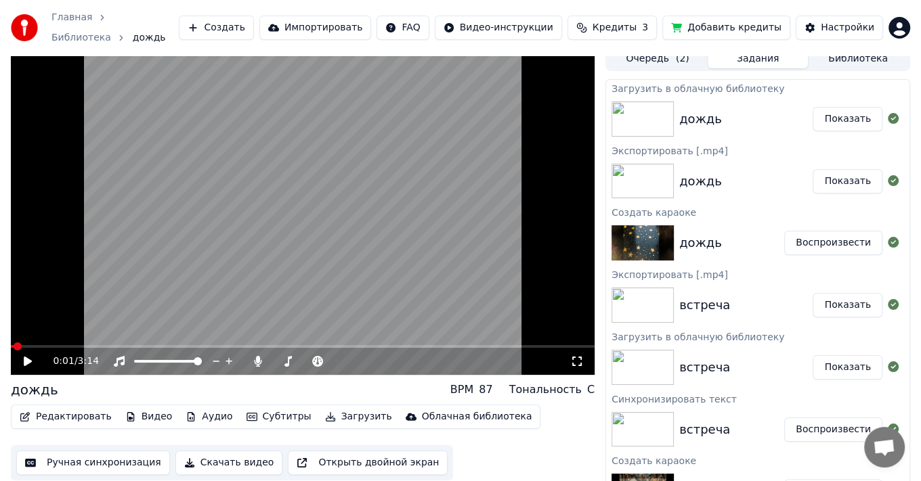
click at [26, 357] on icon at bounding box center [28, 361] width 8 height 9
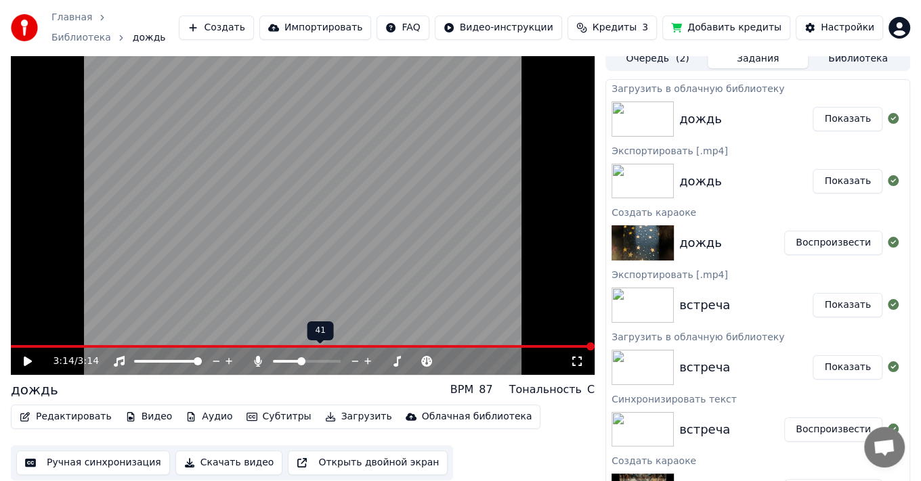
click at [287, 360] on span at bounding box center [287, 361] width 28 height 3
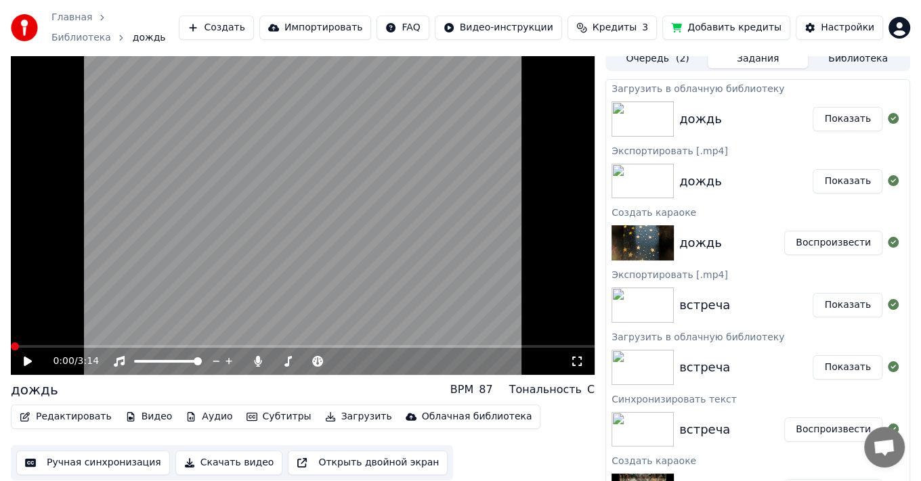
click at [11, 345] on span at bounding box center [11, 346] width 0 height 3
click at [28, 356] on icon at bounding box center [37, 361] width 31 height 11
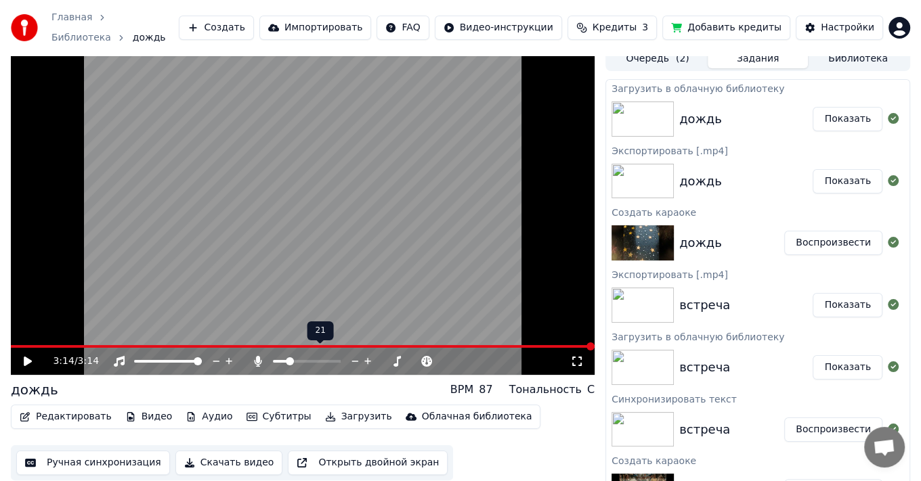
click at [282, 360] on span at bounding box center [280, 361] width 14 height 3
click at [280, 355] on div at bounding box center [319, 362] width 109 height 14
click at [280, 360] on span at bounding box center [276, 361] width 7 height 3
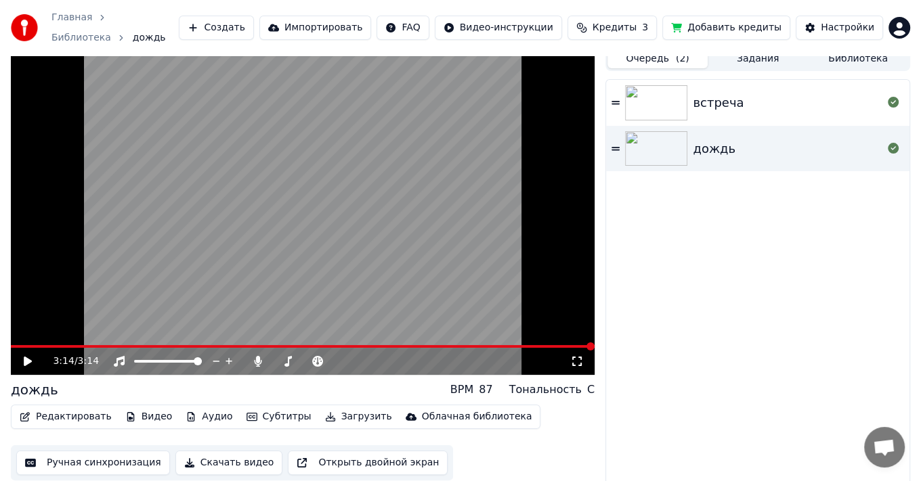
click at [670, 51] on button "Очередь ( 2 )" at bounding box center [657, 59] width 100 height 20
click at [662, 100] on img at bounding box center [656, 102] width 62 height 35
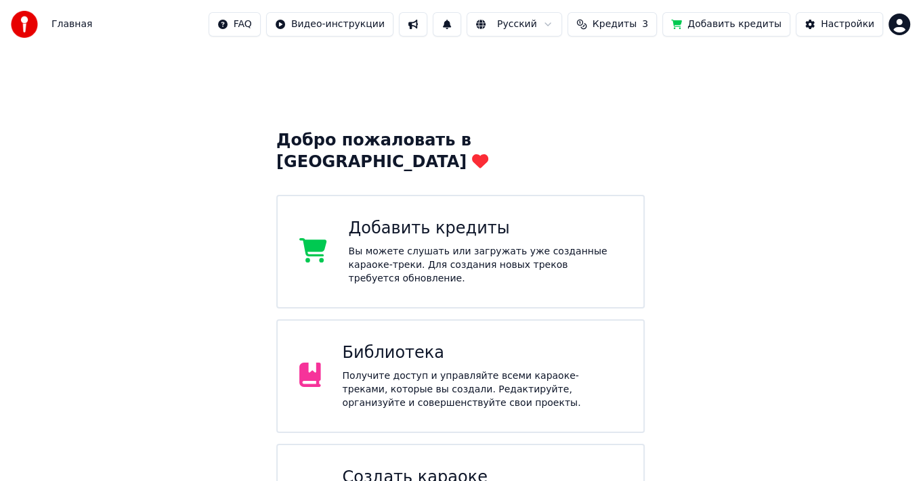
click at [740, 24] on button "Добавить кредиты" at bounding box center [726, 24] width 128 height 24
click at [462, 245] on div "Вы можете слушать или загружать уже созданные караоке-треки. Для создания новых…" at bounding box center [486, 265] width 274 height 41
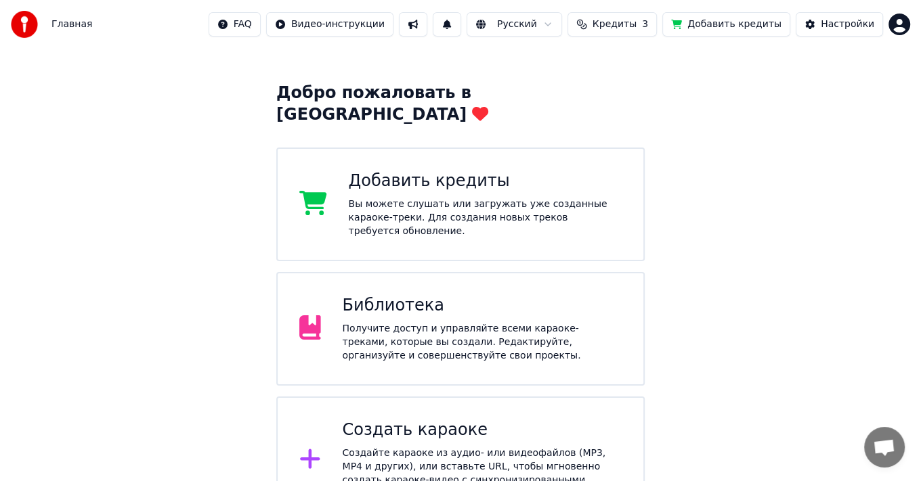
click at [425, 447] on div "Создайте караоке из аудио- или видеофайлов (MP3, MP4 и других), или вставьте UR…" at bounding box center [483, 474] width 280 height 54
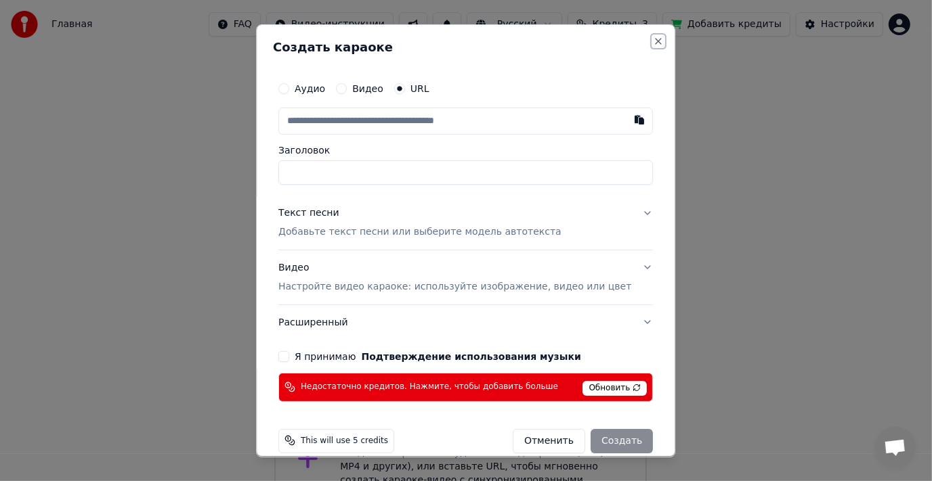
click at [653, 39] on button "Close" at bounding box center [658, 41] width 11 height 11
